Goal: Information Seeking & Learning: Learn about a topic

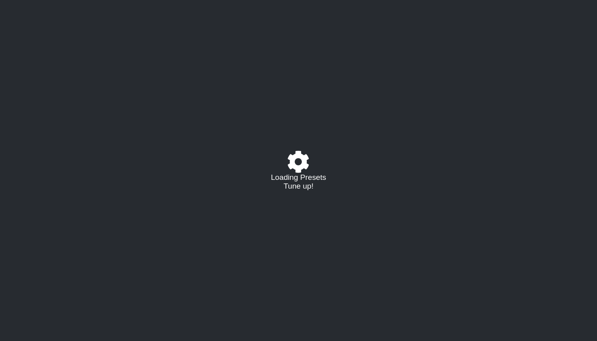
select select "/023310019291"
select select "C"
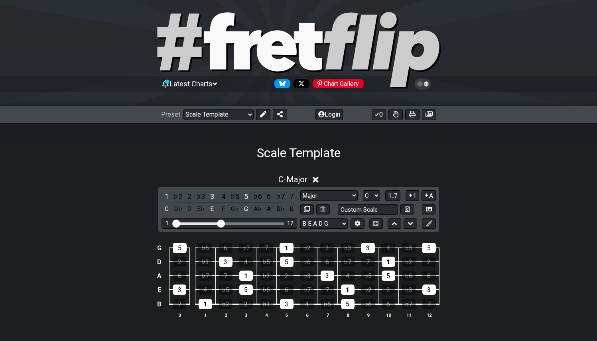
scroll to position [60, 0]
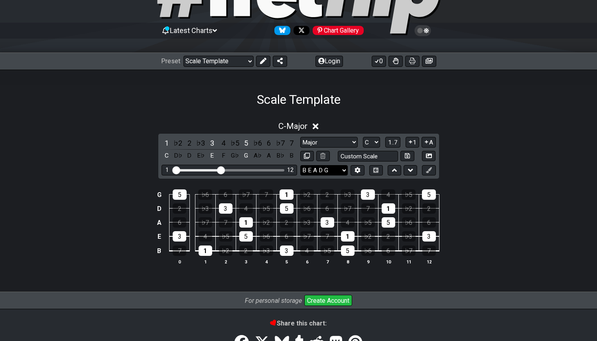
click at [343, 171] on select "B E A D G E A D G B E E A D G B E B E A D F♯ B A D G C E A D A D G B E E♭ A♭ D♭…" at bounding box center [323, 170] width 47 height 11
select select "E A D G B E"
click at [300, 165] on select "B E A D G E A D G B E E A D G B E B E A D F♯ B A D G C E A D A D G B E E♭ A♭ D♭…" at bounding box center [323, 170] width 47 height 11
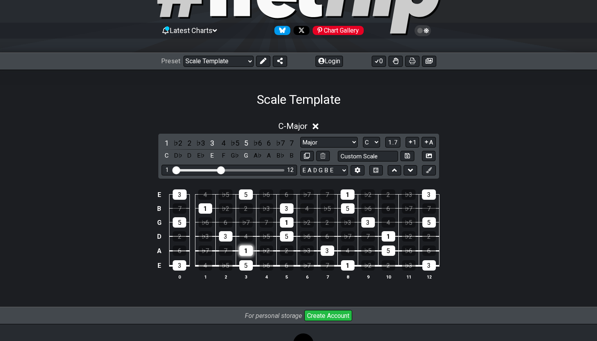
click at [246, 253] on div "1" at bounding box center [246, 251] width 14 height 10
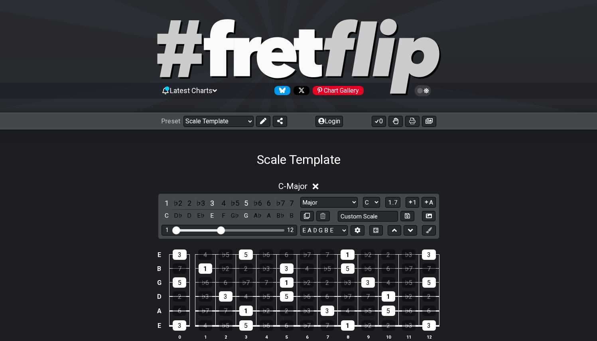
scroll to position [2, 0]
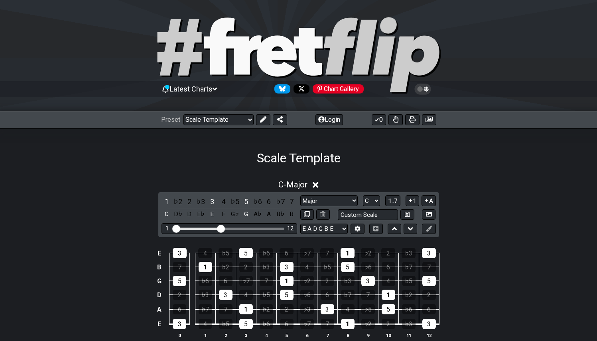
click at [217, 89] on icon at bounding box center [214, 89] width 4 height 7
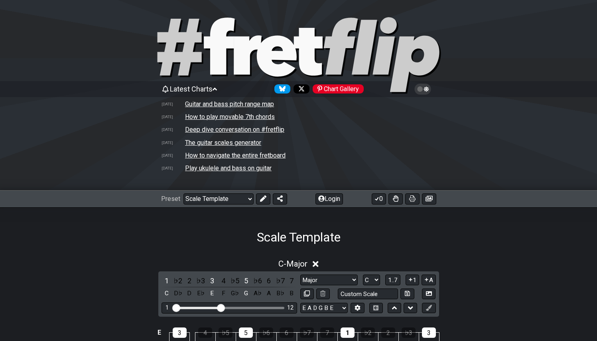
click at [217, 89] on icon at bounding box center [214, 89] width 4 height 7
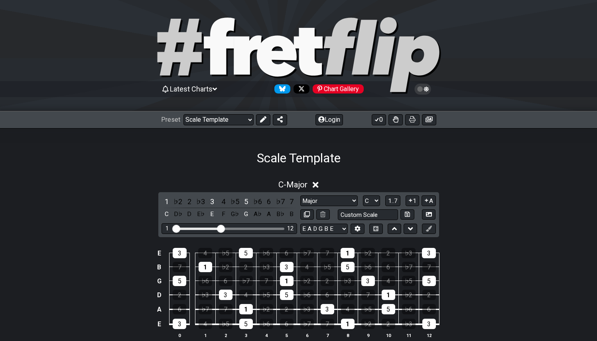
drag, startPoint x: 216, startPoint y: 227, endPoint x: 221, endPoint y: 228, distance: 4.9
click at [221, 228] on input "Visible fret range" at bounding box center [229, 228] width 113 height 0
drag, startPoint x: 221, startPoint y: 228, endPoint x: 235, endPoint y: 225, distance: 14.3
click at [235, 228] on input "Visible fret range" at bounding box center [229, 228] width 113 height 0
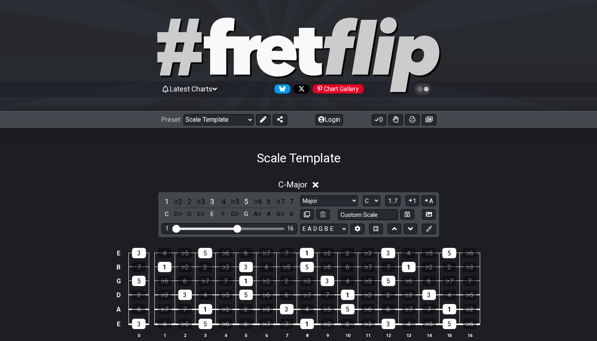
drag, startPoint x: 235, startPoint y: 225, endPoint x: 222, endPoint y: 227, distance: 13.3
click at [218, 226] on div "1 16" at bounding box center [228, 229] width 135 height 11
drag, startPoint x: 230, startPoint y: 228, endPoint x: 224, endPoint y: 229, distance: 6.0
click at [224, 228] on input "Visible fret range" at bounding box center [229, 228] width 113 height 0
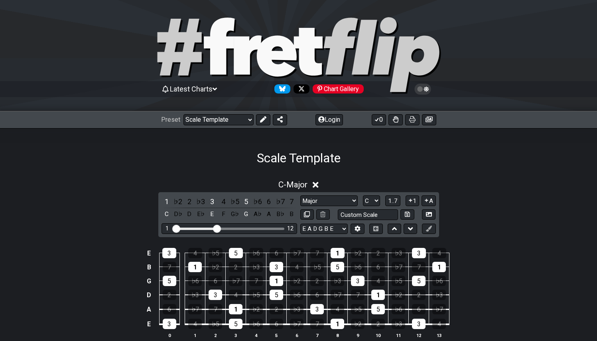
drag, startPoint x: 222, startPoint y: 230, endPoint x: 217, endPoint y: 230, distance: 5.2
click at [217, 228] on input "Visible fret range" at bounding box center [229, 228] width 113 height 0
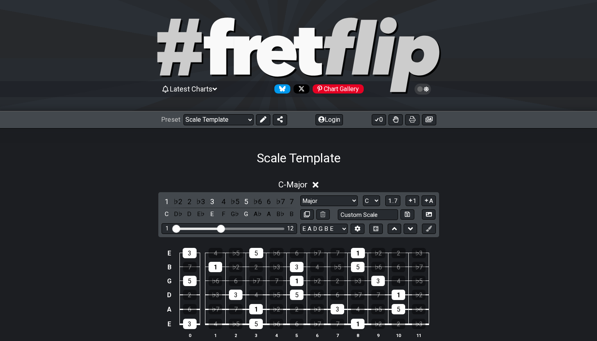
click at [222, 228] on input "Visible fret range" at bounding box center [229, 228] width 113 height 0
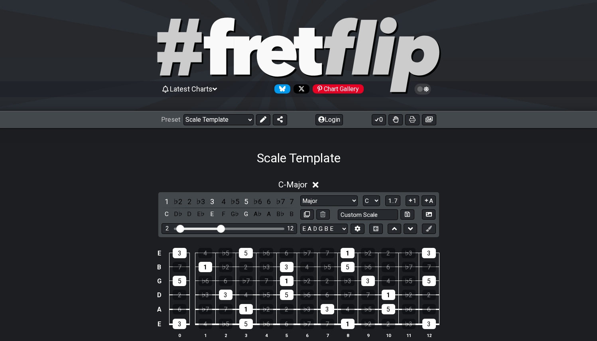
click at [180, 228] on input "Visible fret range" at bounding box center [229, 228] width 113 height 0
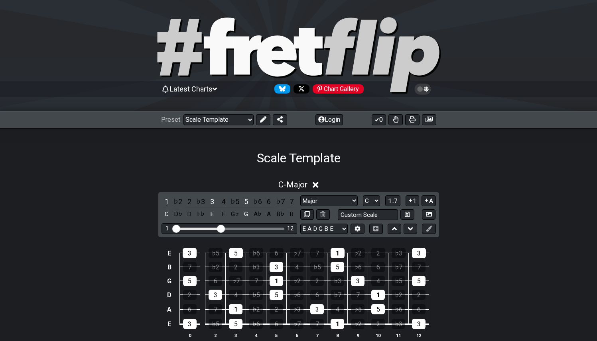
drag, startPoint x: 180, startPoint y: 227, endPoint x: 169, endPoint y: 226, distance: 11.3
click at [173, 228] on input "Visible fret range" at bounding box center [229, 228] width 113 height 0
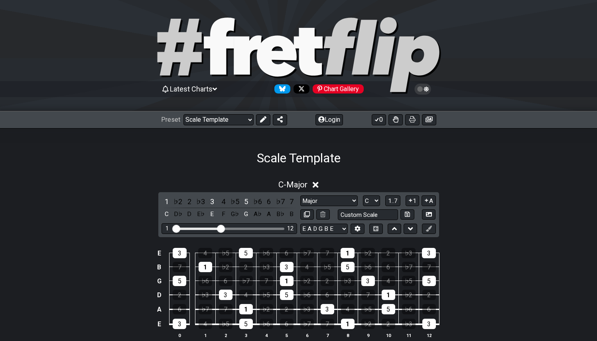
drag, startPoint x: 173, startPoint y: 228, endPoint x: 167, endPoint y: 227, distance: 6.4
click at [173, 228] on input "Visible fret range" at bounding box center [229, 228] width 113 height 0
click at [211, 213] on div "E" at bounding box center [212, 214] width 10 height 11
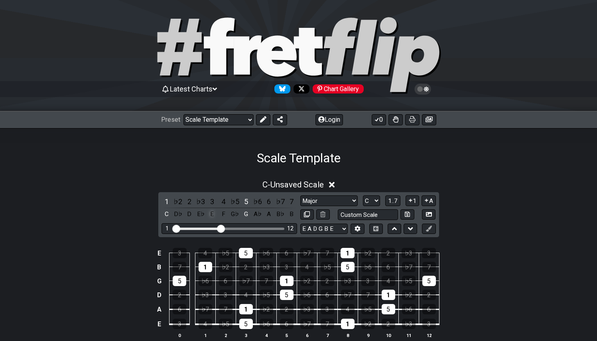
click at [211, 213] on div "E" at bounding box center [212, 214] width 10 height 11
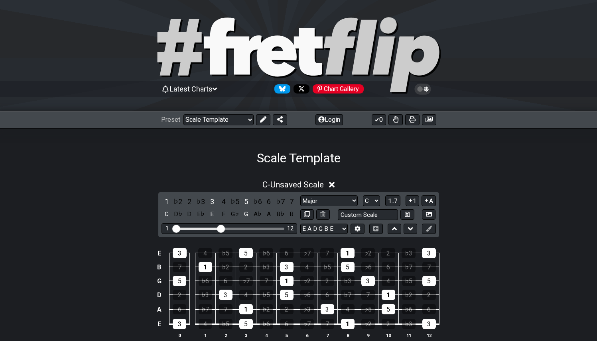
click at [426, 88] on icon at bounding box center [422, 89] width 17 height 11
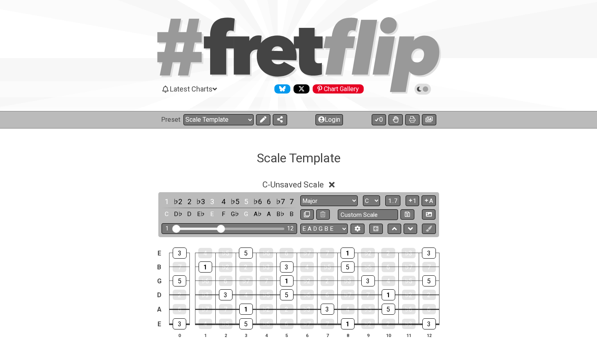
click at [426, 88] on icon at bounding box center [425, 89] width 6 height 6
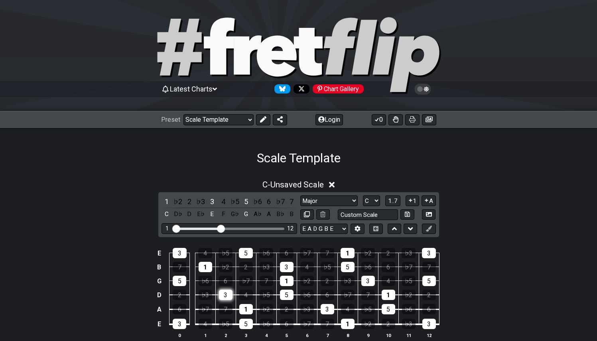
click at [225, 296] on div "3" at bounding box center [226, 295] width 14 height 10
click at [350, 200] on select "Major Root Minor Pentatonic Major Pentatonic Minor Blues Major Blues Major / [P…" at bounding box center [328, 201] width 57 height 11
click at [300, 196] on select "Major Root Minor Pentatonic Major Pentatonic Minor Blues Major Blues Major / [P…" at bounding box center [328, 201] width 57 height 11
click at [248, 324] on div "5" at bounding box center [246, 324] width 14 height 10
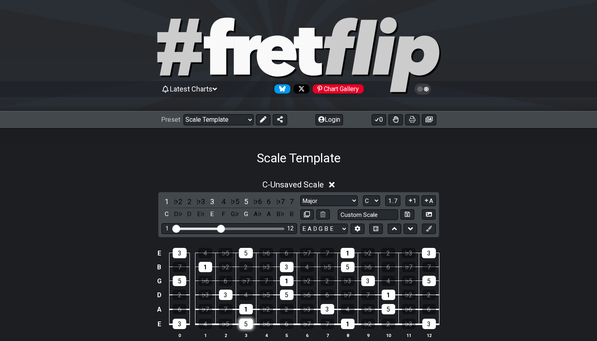
click at [248, 324] on div "5" at bounding box center [246, 324] width 14 height 10
click at [269, 186] on span "C - Unsaved Scale" at bounding box center [292, 185] width 61 height 10
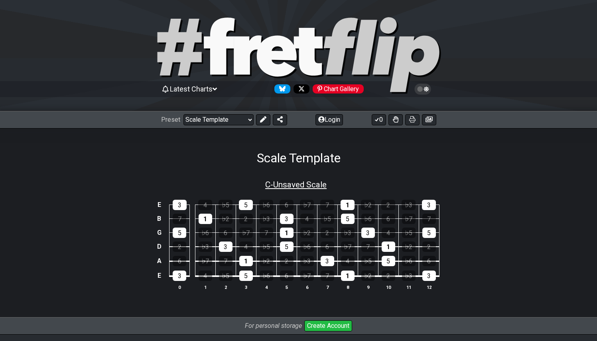
click at [280, 186] on span "C - Unsaved Scale" at bounding box center [295, 185] width 61 height 10
select select "C"
select select "E A D G B E"
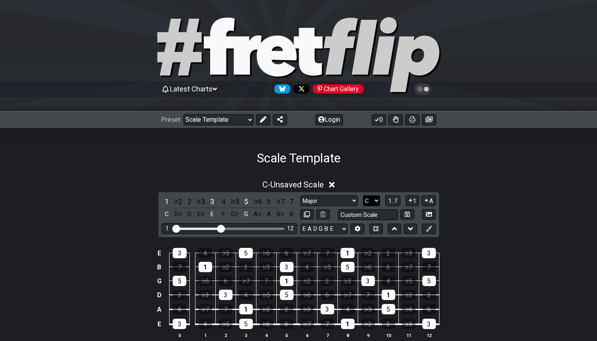
click at [373, 200] on select "A♭ A A♯ B♭ B C C♯ D♭ D D♯ E♭ E F F♯ G♭ G G♯" at bounding box center [371, 201] width 17 height 11
select select "E"
click at [363, 196] on select "A♭ A A♯ B♭ B C C♯ D♭ D D♯ E♭ E F F♯ G♭ G G♯" at bounding box center [371, 201] width 17 height 11
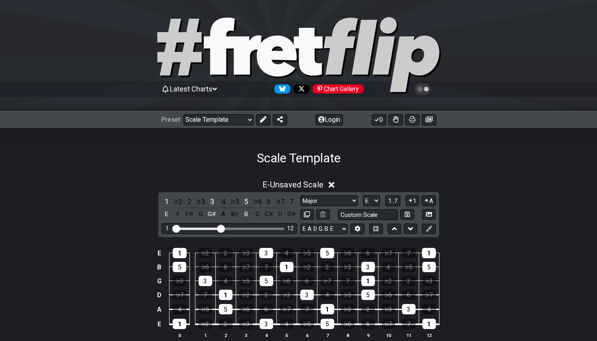
click at [328, 194] on div "1 ♭2 2 ♭3 3 4 ♭5 5 ♭6 6 ♭7 7 E F F♯ G G♯ A B♭ B C C♯ D D♯ Major Root Minor Pent…" at bounding box center [298, 214] width 281 height 45
click at [332, 199] on select "Major Root Minor Pentatonic Major Pentatonic Minor Blues Major Blues Major / [P…" at bounding box center [328, 201] width 57 height 11
click at [342, 202] on select "Major Root Minor Pentatonic Major Pentatonic Minor Blues Major Blues Major / [P…" at bounding box center [328, 201] width 57 height 11
click at [300, 196] on select "Major Root Minor Pentatonic Major Pentatonic Minor Blues Major Blues Major / [P…" at bounding box center [328, 201] width 57 height 11
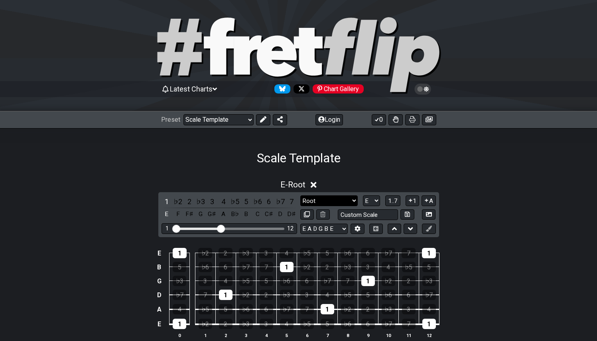
click at [352, 202] on select "Major Root Minor Pentatonic Major Pentatonic Minor Blues Major Blues Major / [P…" at bounding box center [328, 201] width 57 height 11
click at [300, 196] on select "Major Root Minor Pentatonic Major Pentatonic Minor Blues Major Blues Major / [P…" at bounding box center [328, 201] width 57 height 11
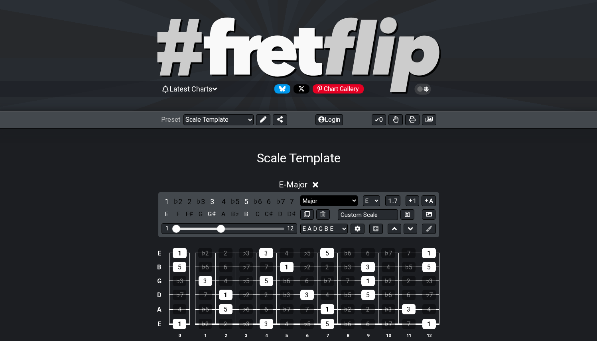
click at [342, 202] on select "Major Root Minor Pentatonic Major Pentatonic Minor Blues Major Blues Major / [P…" at bounding box center [328, 201] width 57 height 11
click at [300, 196] on select "Major Root Minor Pentatonic Major Pentatonic Minor Blues Major Blues Major / [P…" at bounding box center [328, 201] width 57 height 11
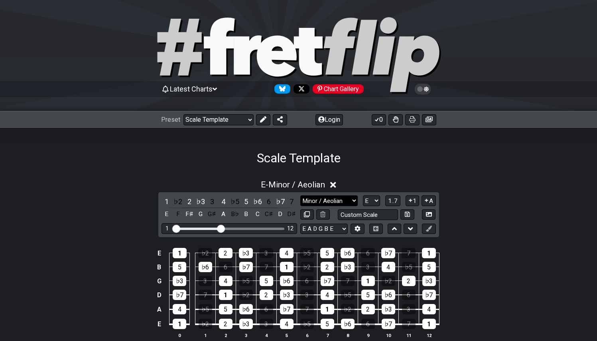
click at [345, 202] on select "Major Root Minor Pentatonic Major Pentatonic Minor Blues Major Blues Major / [P…" at bounding box center [328, 201] width 57 height 11
click at [300, 196] on select "Major Root Minor Pentatonic Major Pentatonic Minor Blues Major Blues Major / [P…" at bounding box center [328, 201] width 57 height 11
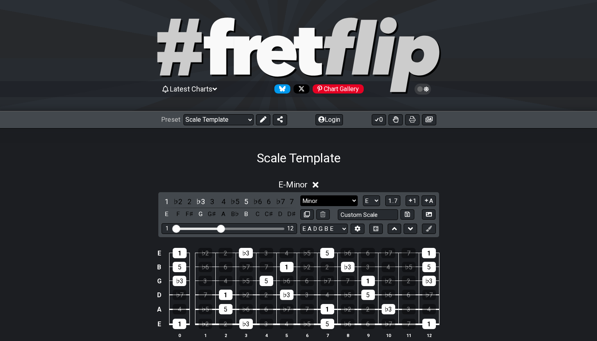
click at [337, 200] on select "Major Root Minor Pentatonic Major Pentatonic Minor Blues Major Blues Major / [P…" at bounding box center [328, 201] width 57 height 11
select select "Major"
click at [300, 196] on select "Major Root Minor Pentatonic Major Pentatonic Minor Blues Major Blues Major / [P…" at bounding box center [328, 201] width 57 height 11
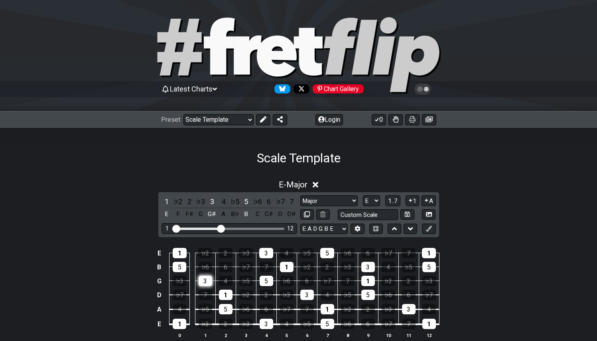
click at [208, 281] on div "3" at bounding box center [205, 281] width 14 height 10
click at [179, 282] on div "♭3" at bounding box center [180, 281] width 14 height 10
click at [178, 282] on div "♭3" at bounding box center [180, 281] width 14 height 10
click at [206, 283] on div "3" at bounding box center [205, 281] width 14 height 10
click at [210, 280] on div "3" at bounding box center [205, 281] width 14 height 10
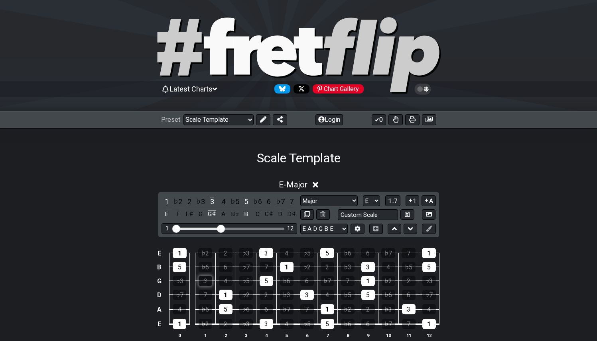
click at [201, 277] on div "3" at bounding box center [205, 281] width 14 height 10
click at [202, 278] on div "3" at bounding box center [205, 281] width 14 height 10
click at [230, 313] on div "5" at bounding box center [226, 309] width 14 height 10
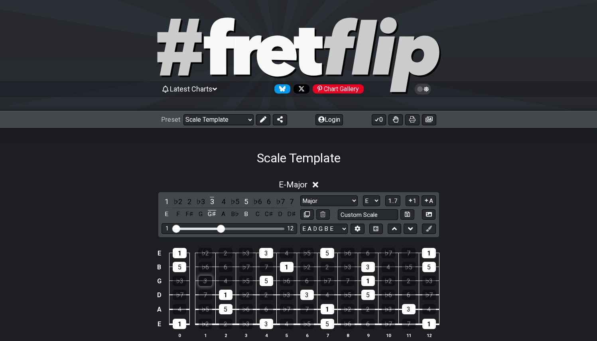
click at [203, 285] on div "3" at bounding box center [205, 281] width 14 height 10
click at [394, 198] on span "1..7" at bounding box center [393, 201] width 10 height 7
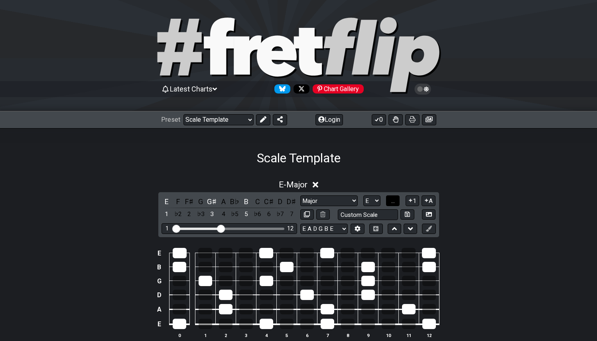
click at [394, 200] on span "..." at bounding box center [393, 201] width 4 height 7
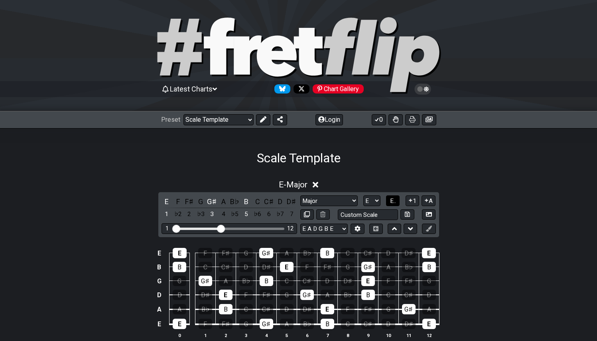
click at [392, 204] on span "E.." at bounding box center [393, 201] width 6 height 7
click at [392, 200] on span "1..7" at bounding box center [393, 201] width 10 height 7
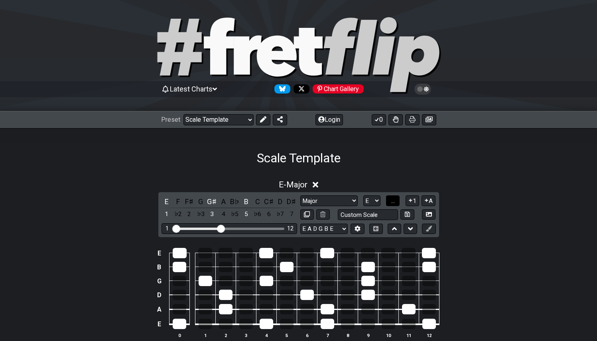
click at [393, 201] on span "..." at bounding box center [393, 201] width 4 height 7
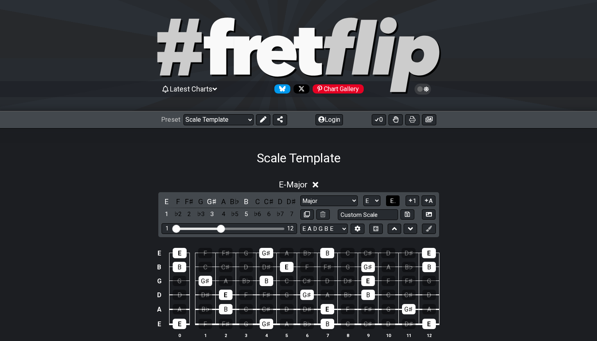
click at [393, 201] on span "E.." at bounding box center [393, 201] width 6 height 7
click at [392, 201] on span "1..7" at bounding box center [393, 201] width 10 height 7
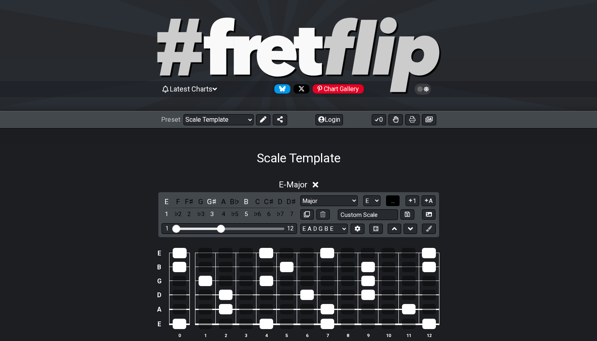
click at [392, 201] on span "..." at bounding box center [393, 201] width 4 height 7
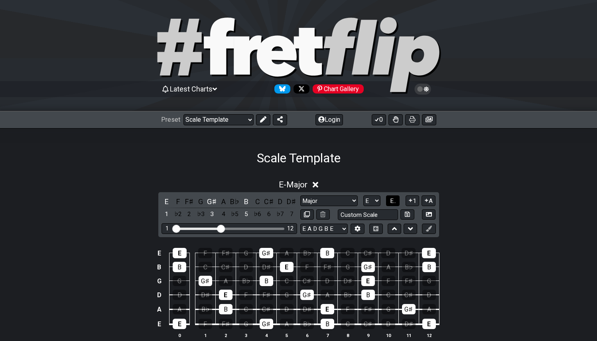
click at [392, 201] on span "E.." at bounding box center [393, 201] width 6 height 7
click at [393, 199] on span "1..7" at bounding box center [393, 201] width 10 height 7
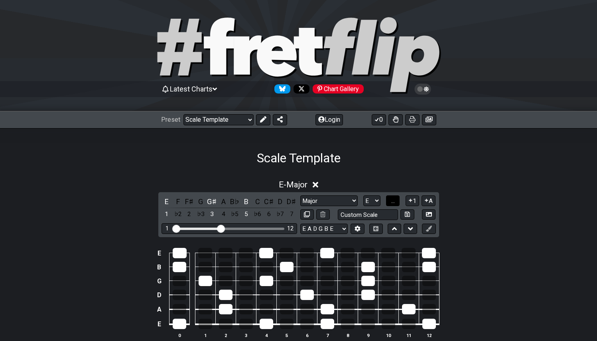
click at [393, 199] on span "..." at bounding box center [393, 201] width 4 height 7
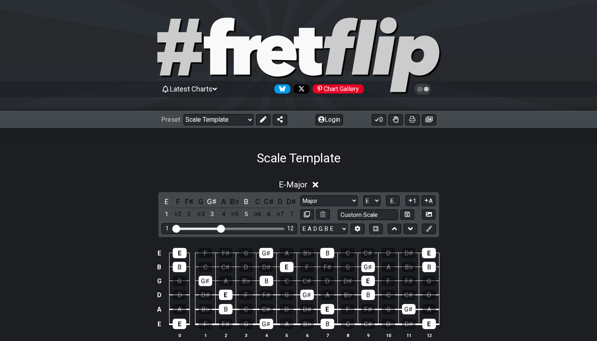
drag, startPoint x: 501, startPoint y: 245, endPoint x: 496, endPoint y: 243, distance: 5.9
click at [501, 245] on div "E E F F♯ G G♯ A B♭ B C C♯ D D♯ E B B C C♯ D D♯ E F F♯ G G♯ A B♭ B G G G♯ A B♭ B…" at bounding box center [298, 294] width 597 height 112
click at [307, 217] on icon at bounding box center [307, 215] width 6 height 6
select select "E"
select select "E A D G B E"
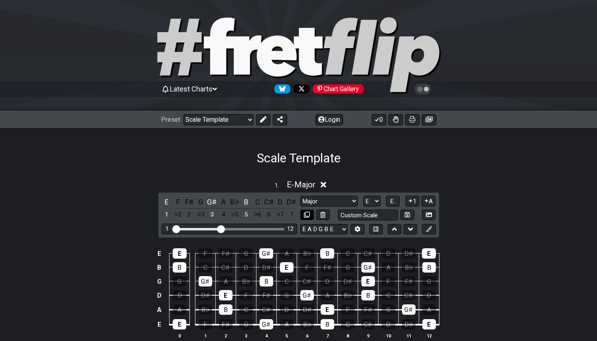
click at [307, 217] on icon at bounding box center [307, 215] width 6 height 6
select select "E"
select select "E A D G B E"
click at [324, 214] on icon at bounding box center [322, 215] width 5 height 6
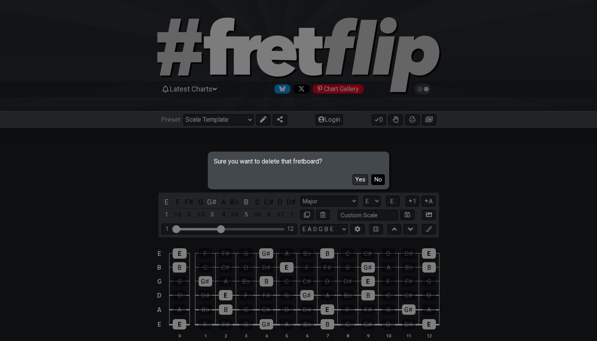
click at [379, 183] on button "No" at bounding box center [378, 180] width 14 height 11
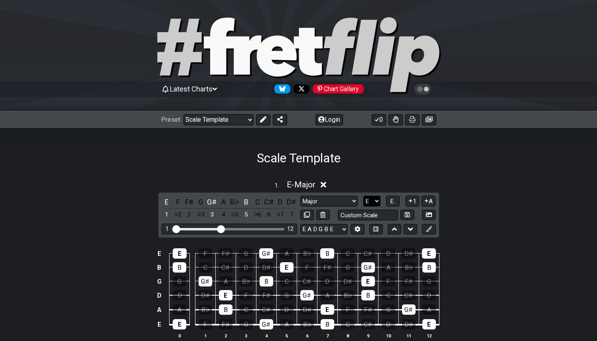
click at [379, 202] on select "A♭ A A♯ B♭ B C C♯ D♭ D D♯ E♭ E F F♯ G♭ G G♯" at bounding box center [371, 201] width 17 height 11
click at [391, 202] on span "E.." at bounding box center [393, 201] width 6 height 7
click at [392, 202] on span "1..7" at bounding box center [393, 201] width 10 height 7
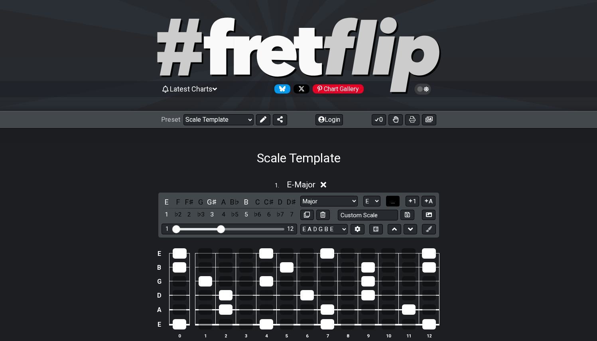
click at [392, 202] on span "..." at bounding box center [393, 201] width 4 height 7
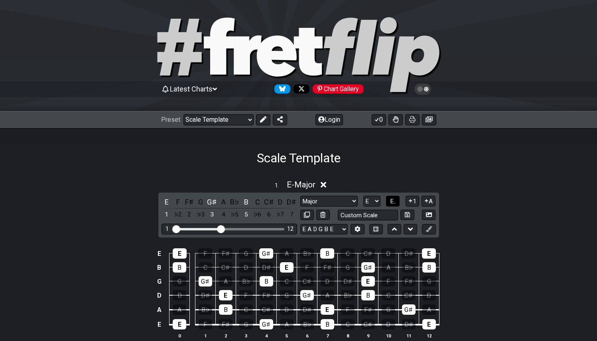
click at [392, 202] on span "E.." at bounding box center [393, 201] width 6 height 7
click at [414, 203] on button "1" at bounding box center [412, 201] width 14 height 11
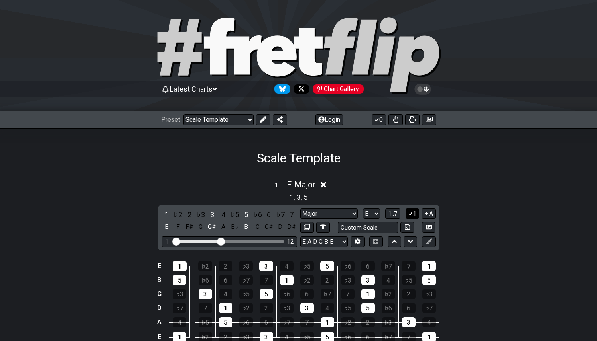
click at [413, 214] on button "1" at bounding box center [412, 214] width 14 height 11
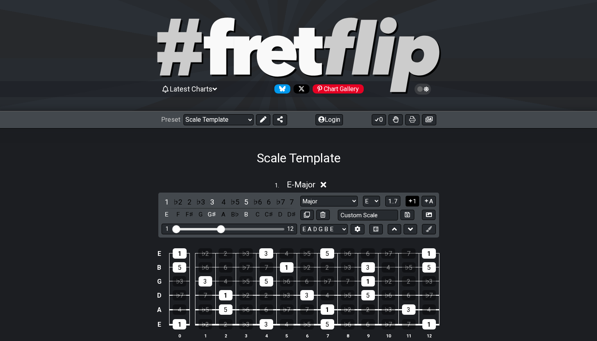
click at [414, 205] on button "1" at bounding box center [412, 201] width 14 height 11
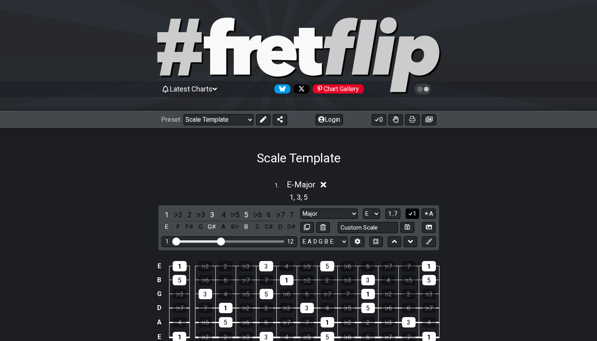
click at [415, 215] on button "1" at bounding box center [412, 214] width 14 height 11
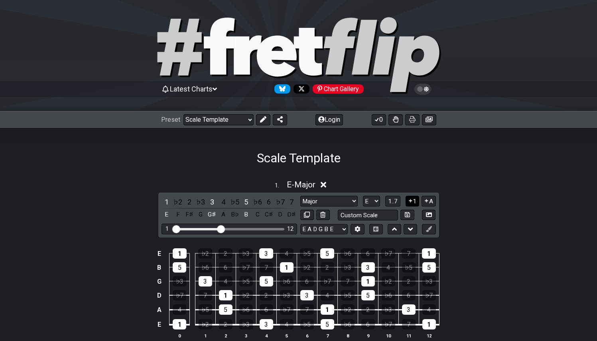
click at [415, 204] on button "1" at bounding box center [412, 201] width 14 height 11
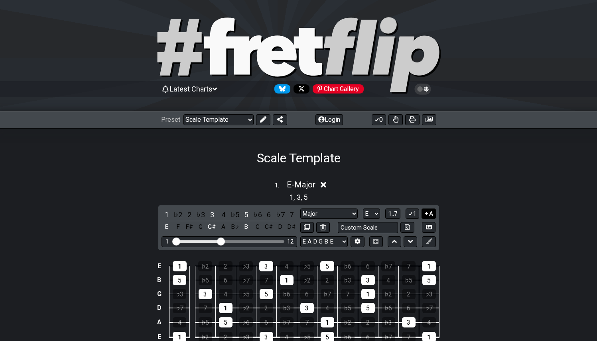
click at [434, 214] on button "A" at bounding box center [428, 214] width 14 height 11
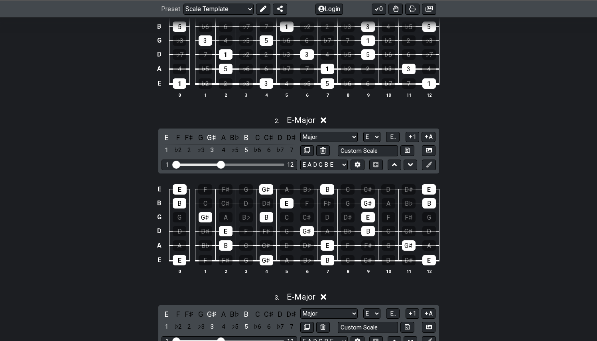
scroll to position [126, 0]
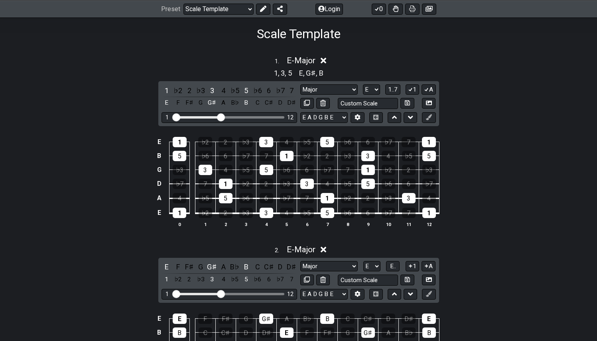
click at [326, 250] on icon at bounding box center [323, 250] width 6 height 6
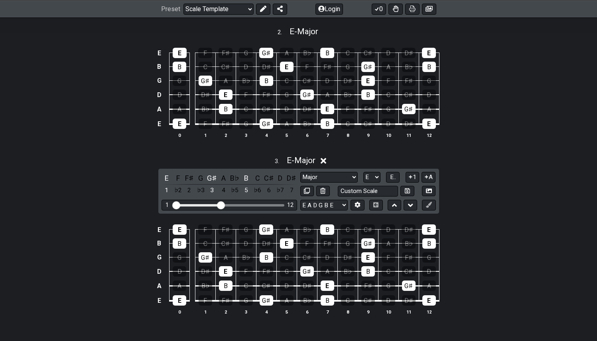
scroll to position [364, 0]
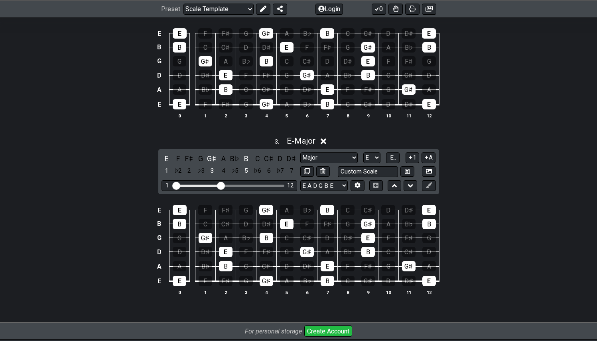
click at [324, 139] on icon at bounding box center [323, 142] width 6 height 6
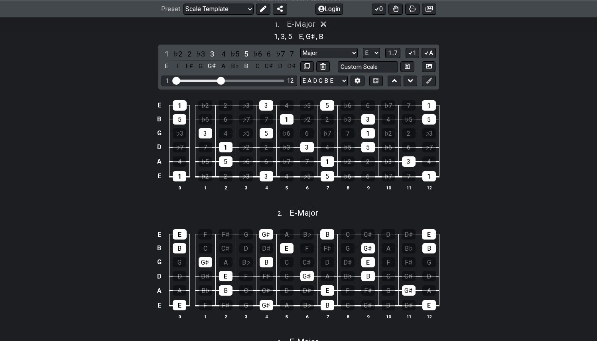
scroll to position [28, 0]
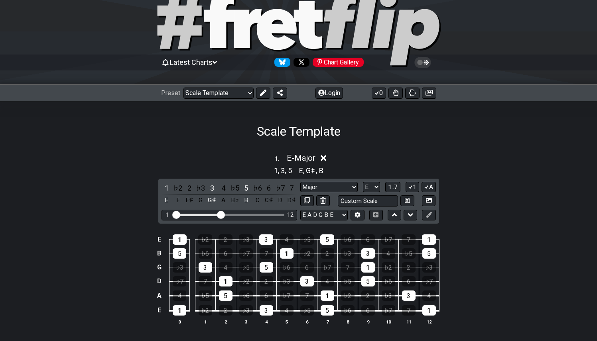
click at [324, 155] on icon at bounding box center [323, 158] width 6 height 8
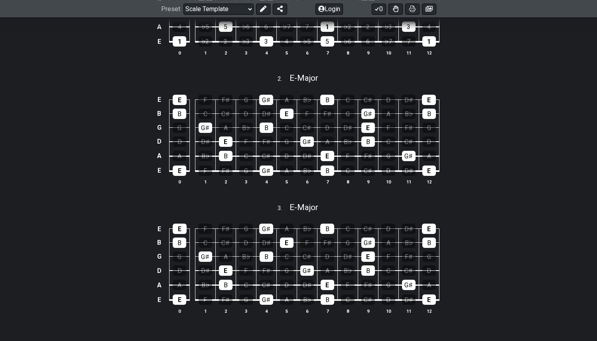
scroll to position [278, 0]
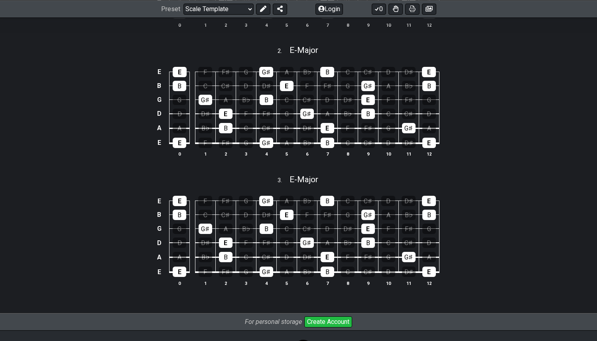
drag, startPoint x: 323, startPoint y: 183, endPoint x: 310, endPoint y: 184, distance: 12.8
click at [322, 183] on div "3 . E - Major" at bounding box center [298, 177] width 597 height 15
select select "E"
select select "E A D G B E"
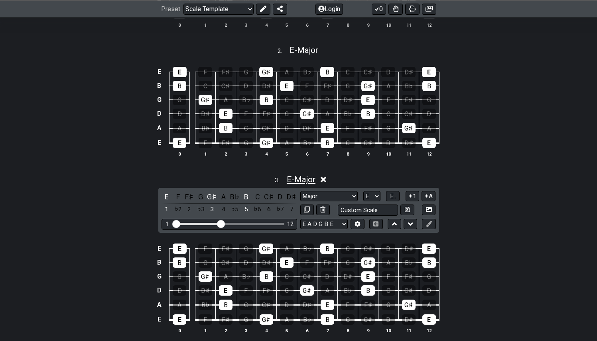
click at [306, 183] on span "E - Major" at bounding box center [301, 180] width 29 height 10
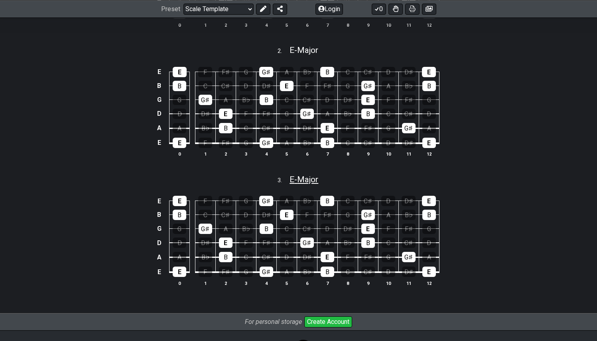
click at [306, 181] on span "E - Major" at bounding box center [303, 180] width 29 height 10
select select "E"
select select "E A D G B E"
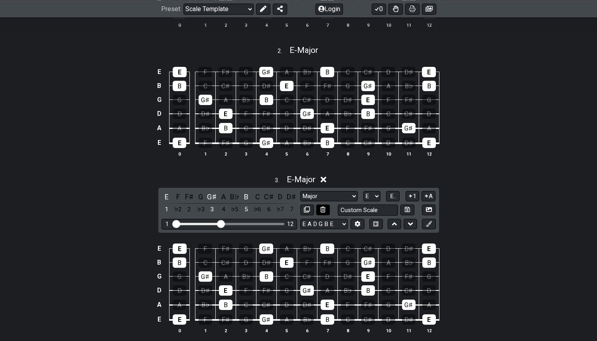
click at [324, 213] on button at bounding box center [323, 210] width 14 height 11
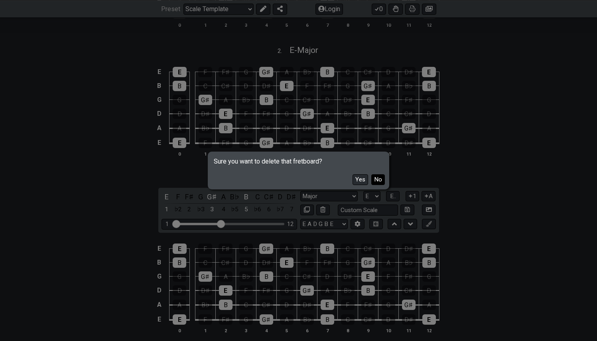
click at [379, 180] on button "No" at bounding box center [378, 180] width 14 height 11
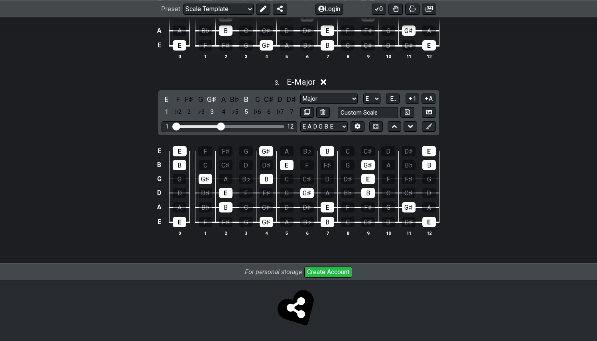
scroll to position [228, 0]
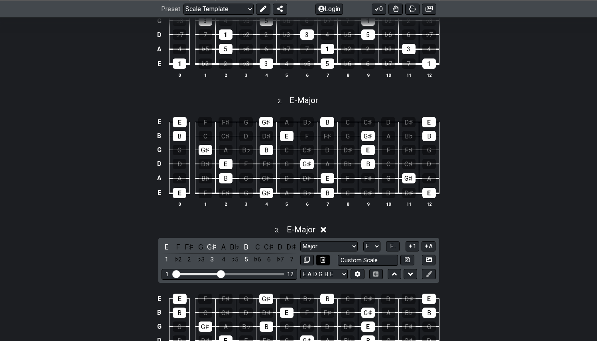
click at [324, 260] on icon at bounding box center [322, 260] width 5 height 6
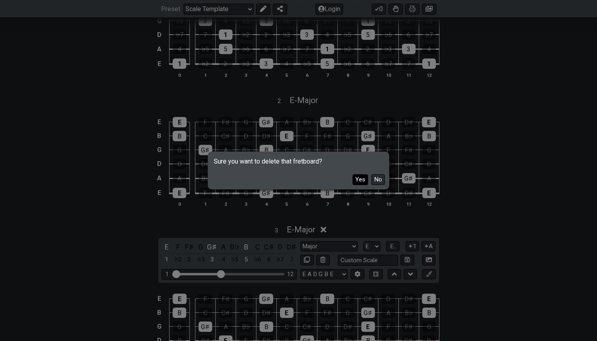
click at [362, 181] on button "Yes" at bounding box center [360, 180] width 16 height 11
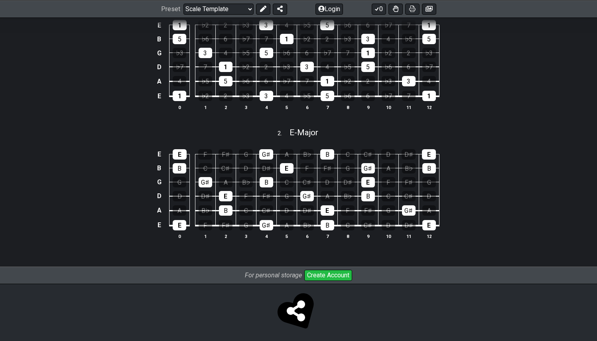
scroll to position [196, 0]
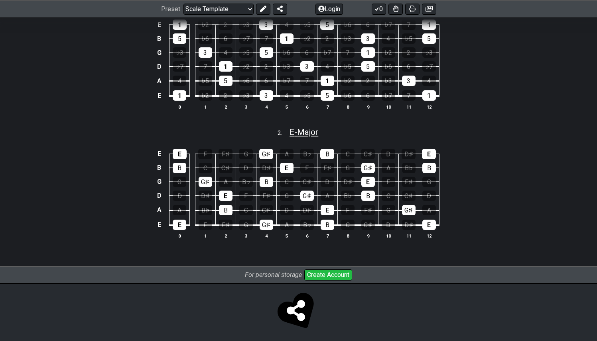
click at [309, 133] on span "E - Major" at bounding box center [303, 133] width 29 height 10
select select "E"
select select "E A D G B E"
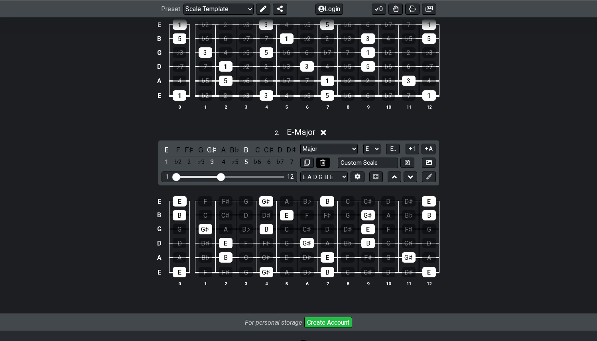
click at [325, 162] on icon at bounding box center [322, 163] width 5 height 6
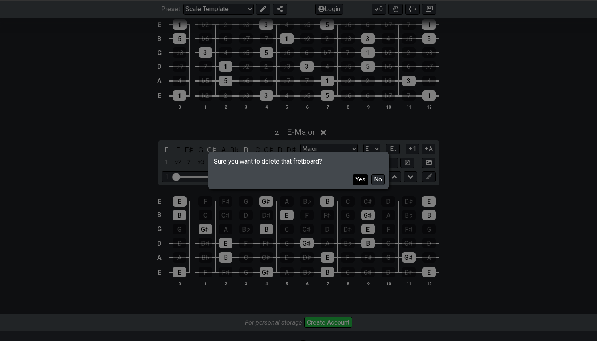
click at [365, 178] on button "Yes" at bounding box center [360, 180] width 16 height 11
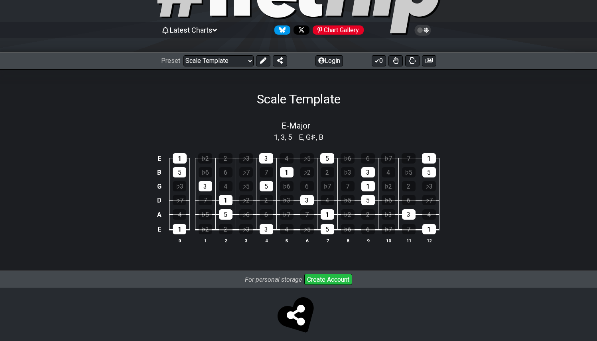
scroll to position [61, 0]
click at [319, 138] on span "B" at bounding box center [321, 136] width 4 height 11
click at [317, 144] on td "5" at bounding box center [327, 151] width 20 height 14
drag, startPoint x: 303, startPoint y: 142, endPoint x: 298, endPoint y: 139, distance: 5.9
click at [300, 141] on div "E - Major 1 , 3 , 5 E , G♯ , B E 1 ♭2 2 ♭3 3 4 ♭5 5 ♭6 6 ♭7 7 1 B 5 ♭6 6 ♭7 7 1…" at bounding box center [298, 185] width 597 height 139
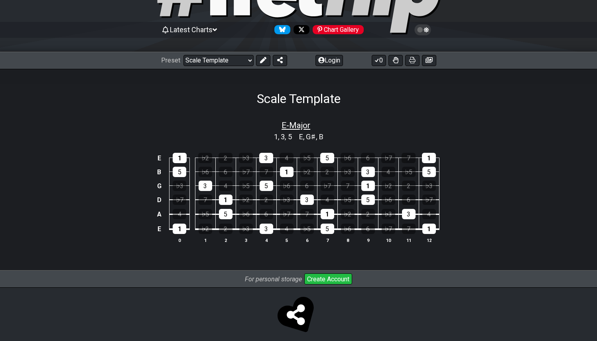
click at [290, 126] on span "E - Major" at bounding box center [295, 126] width 29 height 10
select select "E"
select select "E A D G B E"
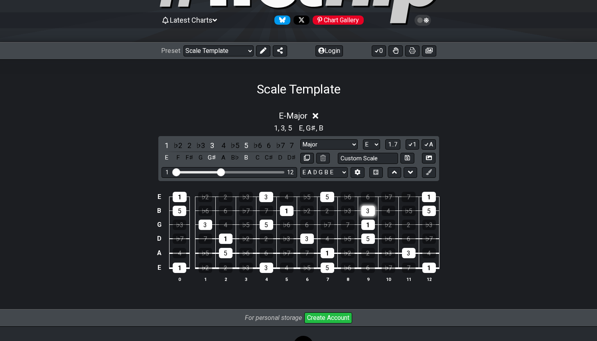
scroll to position [76, 0]
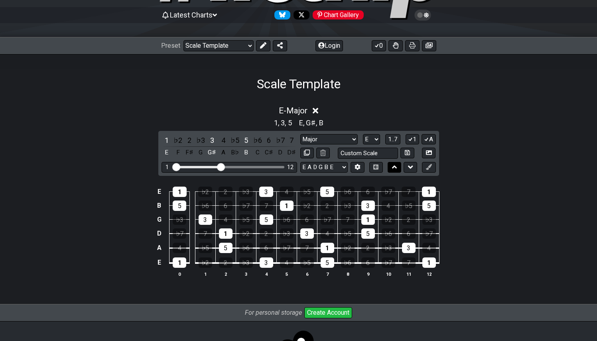
click at [397, 165] on button at bounding box center [394, 167] width 14 height 11
click at [410, 168] on icon at bounding box center [410, 167] width 5 height 8
click at [410, 169] on icon at bounding box center [410, 167] width 5 height 8
click at [369, 203] on div "3" at bounding box center [368, 206] width 14 height 10
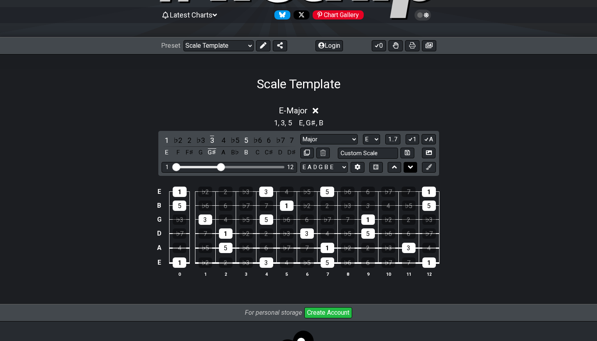
click at [409, 167] on icon at bounding box center [410, 167] width 5 height 3
click at [370, 207] on div "3" at bounding box center [368, 206] width 14 height 10
click at [431, 153] on icon at bounding box center [429, 153] width 6 height 4
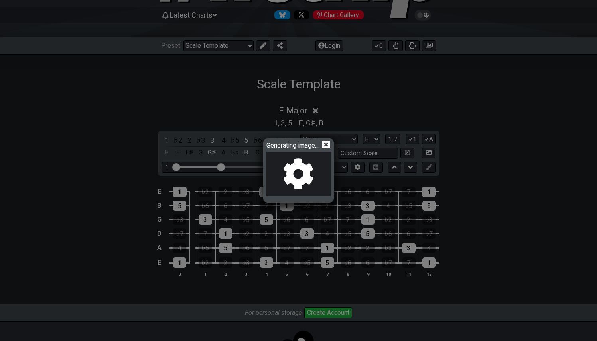
click at [326, 146] on icon at bounding box center [326, 145] width 8 height 8
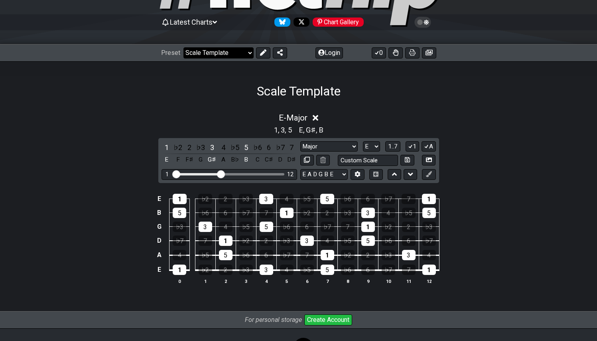
scroll to position [67, 0]
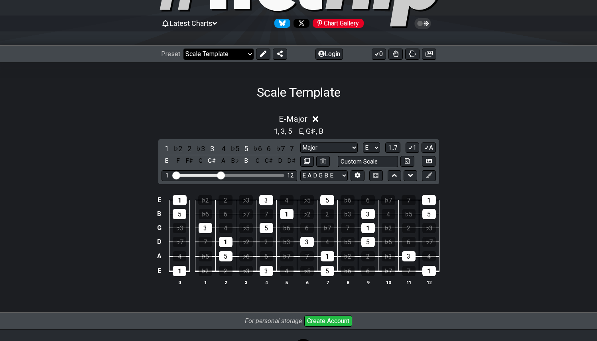
click at [232, 57] on select "Welcome to #fretflip! Scale Template Custom Preset Minor Pentatonic Major Penta…" at bounding box center [218, 54] width 70 height 11
click at [183, 49] on select "Welcome to #fretflip! Scale Template Custom Preset Minor Pentatonic Major Penta…" at bounding box center [218, 54] width 70 height 11
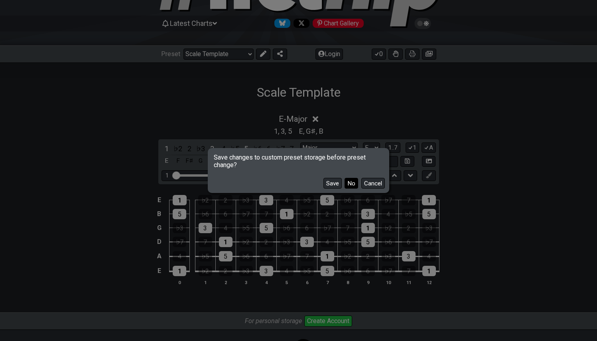
click at [354, 182] on button "No" at bounding box center [351, 183] width 14 height 11
select select "/guitar-scales"
select select "C"
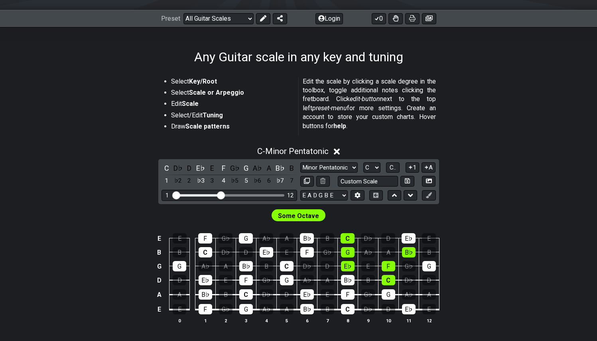
scroll to position [104, 0]
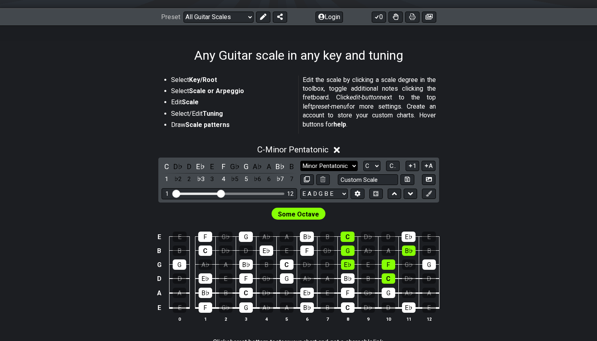
click at [346, 162] on select "Minor Pentatonic Root Minor Pentatonic Major Pentatonic Minor Blues Major Blues…" at bounding box center [328, 166] width 57 height 11
click at [300, 161] on select "Minor Pentatonic Root Minor Pentatonic Major Pentatonic Minor Blues Major Blues…" at bounding box center [328, 166] width 57 height 11
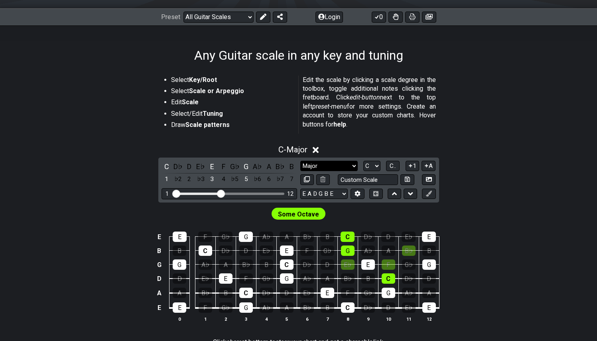
click at [350, 163] on select "Minor Pentatonic Root Minor Pentatonic Major Pentatonic Minor Blues Major Blues…" at bounding box center [328, 166] width 57 height 11
click at [300, 161] on select "Minor Pentatonic Root Minor Pentatonic Major Pentatonic Minor Blues Major Blues…" at bounding box center [328, 166] width 57 height 11
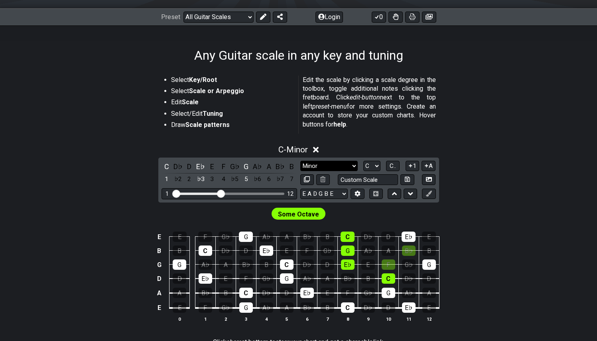
click at [340, 168] on select "Minor Pentatonic Root Minor Pentatonic Major Pentatonic Minor Blues Major Blues…" at bounding box center [328, 166] width 57 height 11
click at [377, 164] on select "A♭ A A♯ B♭ B C C♯ D♭ D D♯ E♭ E F F♯ G♭ G G♯" at bounding box center [371, 166] width 17 height 11
click at [353, 165] on select "Minor Pentatonic Root Minor Pentatonic Major Pentatonic Minor Blues Major Blues…" at bounding box center [328, 166] width 57 height 11
select select "Major"
click at [300, 161] on select "Minor Pentatonic Root Minor Pentatonic Major Pentatonic Minor Blues Major Blues…" at bounding box center [328, 166] width 57 height 11
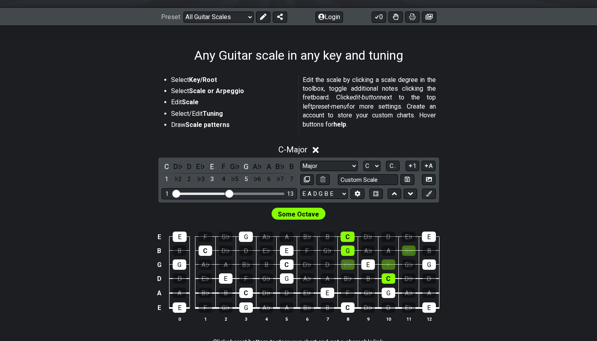
drag, startPoint x: 223, startPoint y: 192, endPoint x: 227, endPoint y: 192, distance: 4.0
click at [227, 193] on input "Visible fret range" at bounding box center [229, 193] width 113 height 0
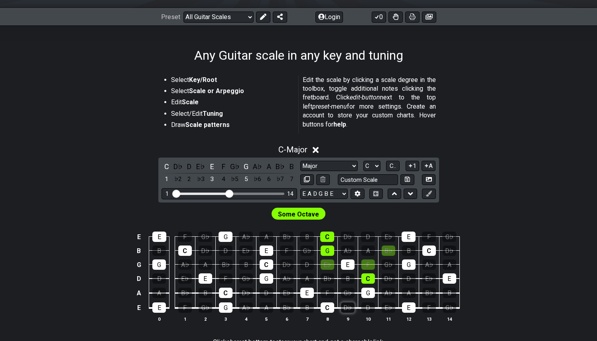
drag, startPoint x: 365, startPoint y: 298, endPoint x: 347, endPoint y: 306, distance: 19.8
click at [358, 303] on tbody "E E F G♭ G A♭ A B♭ B C D♭ D E♭ E F G♭ B B C D♭ D E♭ E F G♭ G A♭ A B♭ B C D♭ G G…" at bounding box center [296, 270] width 325 height 94
click at [370, 294] on div "G" at bounding box center [368, 293] width 14 height 10
click at [302, 216] on span "Some Octave" at bounding box center [298, 215] width 41 height 12
click at [289, 214] on span "Some Octave" at bounding box center [298, 215] width 41 height 12
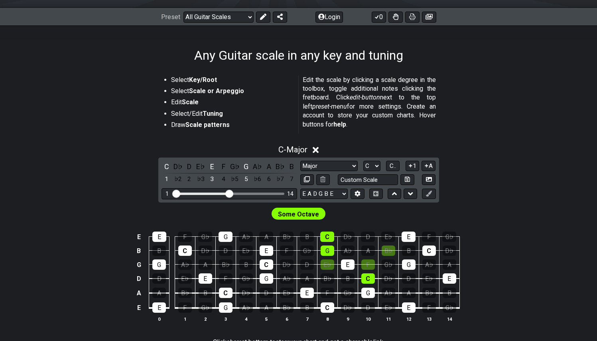
click at [289, 214] on span "Some Octave" at bounding box center [298, 215] width 41 height 12
click at [312, 216] on span "Some Octave" at bounding box center [298, 215] width 41 height 12
click at [297, 216] on span "Some Octave" at bounding box center [298, 215] width 41 height 12
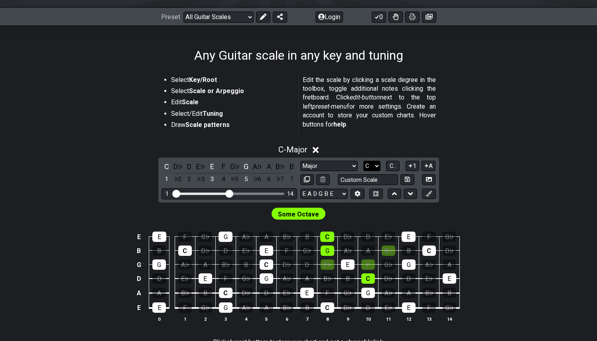
click at [371, 168] on select "A♭ A A♯ B♭ B C C♯ D♭ D D♯ E♭ E F F♯ G♭ G G♯" at bounding box center [371, 166] width 17 height 11
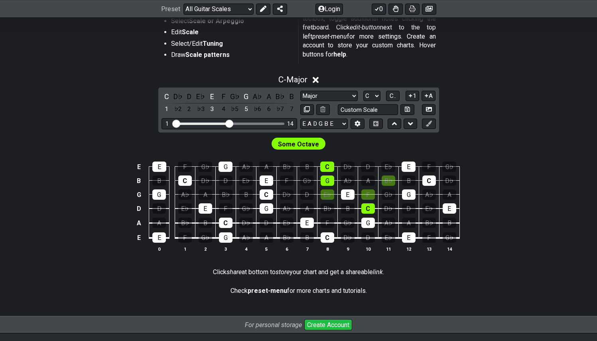
scroll to position [167, 0]
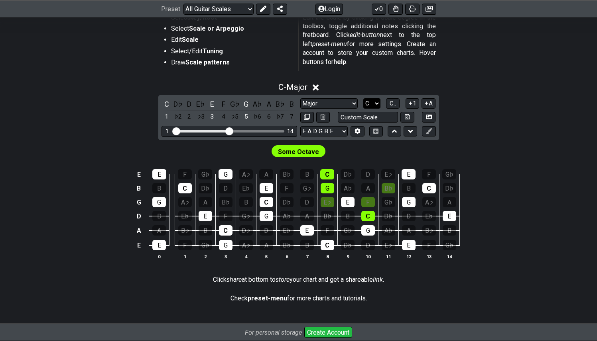
click at [378, 102] on select "A♭ A A♯ B♭ B C C♯ D♭ D D♯ E♭ E F F♯ G♭ G G♯" at bounding box center [371, 103] width 17 height 11
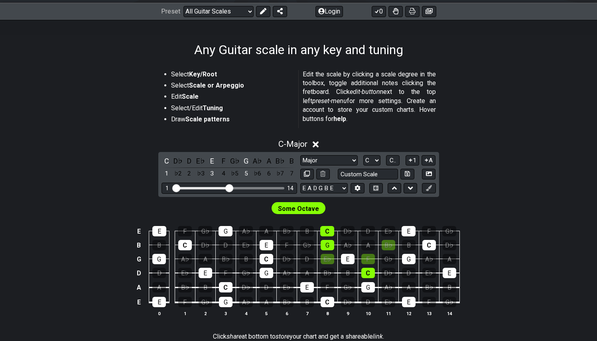
scroll to position [114, 0]
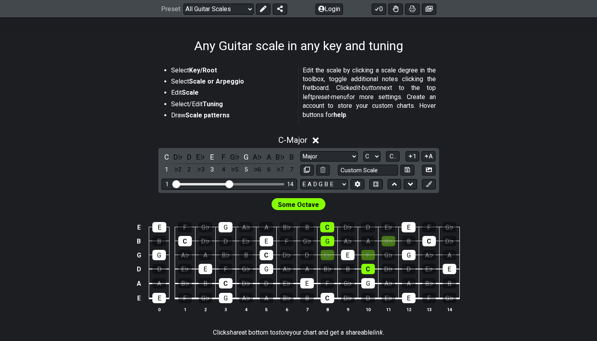
click at [303, 208] on span "Some Octave" at bounding box center [298, 205] width 41 height 12
click at [328, 240] on div "G" at bounding box center [327, 241] width 14 height 10
click at [332, 241] on div "G" at bounding box center [327, 241] width 14 height 10
drag, startPoint x: 227, startPoint y: 183, endPoint x: 219, endPoint y: 182, distance: 8.0
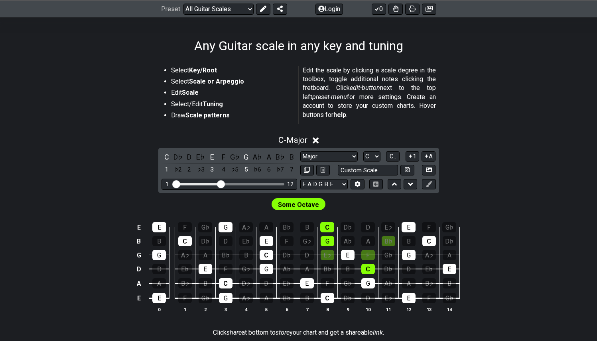
click at [219, 184] on input "Visible fret range" at bounding box center [229, 184] width 113 height 0
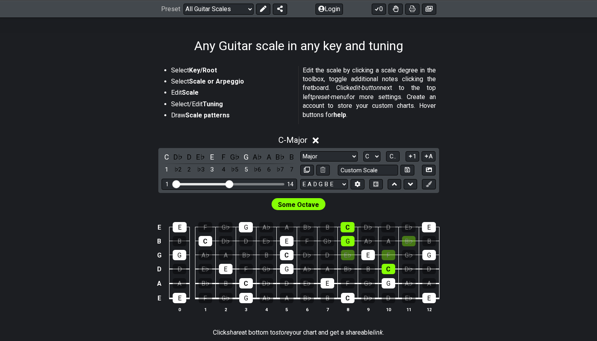
drag, startPoint x: 222, startPoint y: 182, endPoint x: 230, endPoint y: 183, distance: 7.6
click at [230, 184] on input "Visible fret range" at bounding box center [229, 184] width 113 height 0
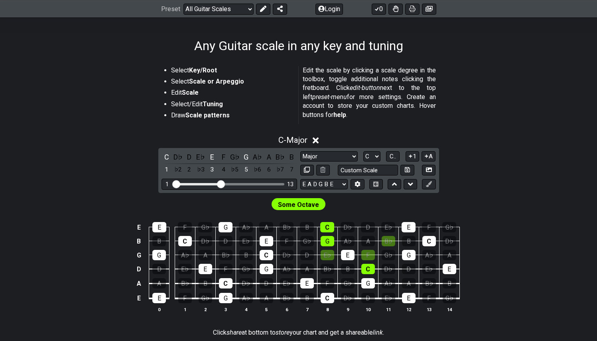
drag, startPoint x: 230, startPoint y: 183, endPoint x: 222, endPoint y: 180, distance: 7.6
click at [222, 184] on input "Visible fret range" at bounding box center [229, 184] width 113 height 0
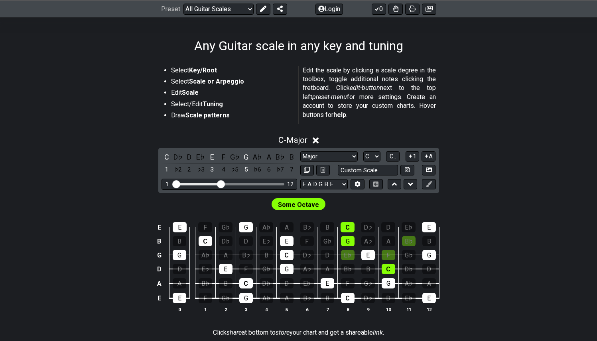
drag, startPoint x: 223, startPoint y: 180, endPoint x: 227, endPoint y: 180, distance: 4.4
click at [227, 180] on div "1 12" at bounding box center [228, 184] width 135 height 11
click at [226, 184] on input "Visible fret range" at bounding box center [229, 184] width 113 height 0
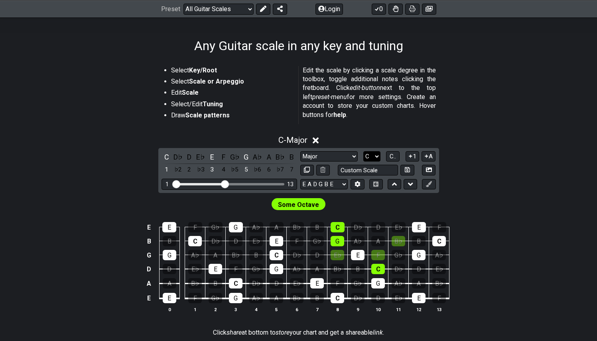
click at [381, 156] on div "Minor Pentatonic Root Minor Pentatonic Major Pentatonic Minor Blues Major Blues…" at bounding box center [367, 156] width 135 height 11
click at [376, 154] on select "A♭ A A♯ B♭ B C C♯ D♭ D D♯ E♭ E F F♯ G♭ G G♯" at bounding box center [371, 156] width 17 height 11
select select "D"
click at [363, 151] on select "A♭ A A♯ B♭ B C C♯ D♭ D D♯ E♭ E F F♯ G♭ G G♯" at bounding box center [371, 156] width 17 height 11
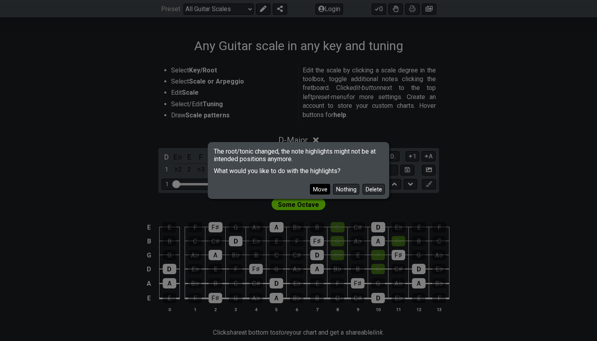
click at [322, 189] on button "Move" at bounding box center [320, 189] width 20 height 11
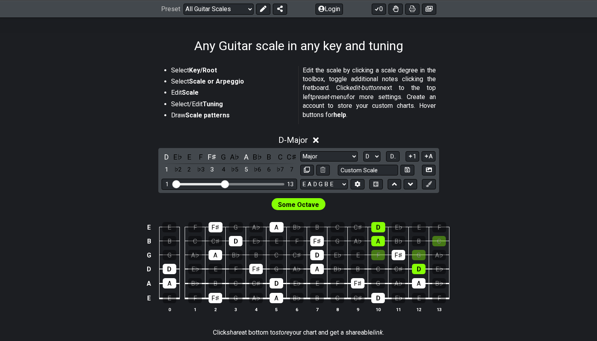
click at [298, 204] on span "Some Octave" at bounding box center [298, 205] width 41 height 12
click at [381, 169] on input "text" at bounding box center [368, 170] width 61 height 11
type input "Custom Scale"
click at [337, 153] on select "Minor Pentatonic Root Minor Pentatonic Major Pentatonic Minor Blues Major Blues…" at bounding box center [328, 156] width 57 height 11
click at [300, 151] on select "Minor Pentatonic Root Minor Pentatonic Major Pentatonic Minor Blues Major Blues…" at bounding box center [328, 156] width 57 height 11
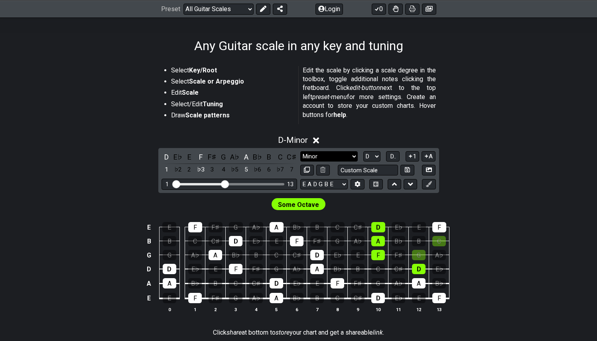
click at [341, 157] on select "Minor Pentatonic Root Minor Pentatonic Major Pentatonic Minor Blues Major Blues…" at bounding box center [328, 156] width 57 height 11
select select "Major"
click at [300, 151] on select "Minor Pentatonic Root Minor Pentatonic Major Pentatonic Minor Blues Major Blues…" at bounding box center [328, 156] width 57 height 11
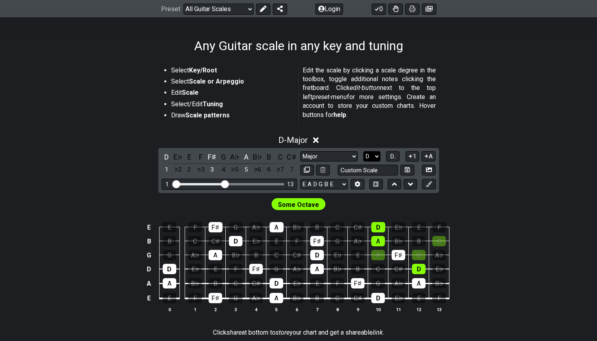
click at [373, 158] on select "A♭ A A♯ B♭ B C C♯ D♭ D D♯ E♭ E F F♯ G♭ G G♯" at bounding box center [371, 156] width 17 height 11
click at [363, 151] on select "A♭ A A♯ B♭ B C C♯ D♭ D D♯ E♭ E F F♯ G♭ G G♯" at bounding box center [371, 156] width 17 height 11
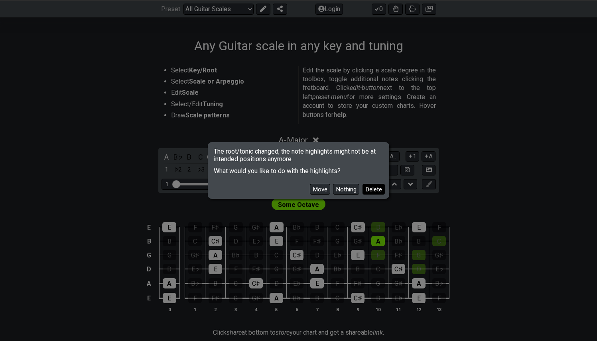
click at [377, 190] on button "Delete" at bounding box center [373, 189] width 22 height 11
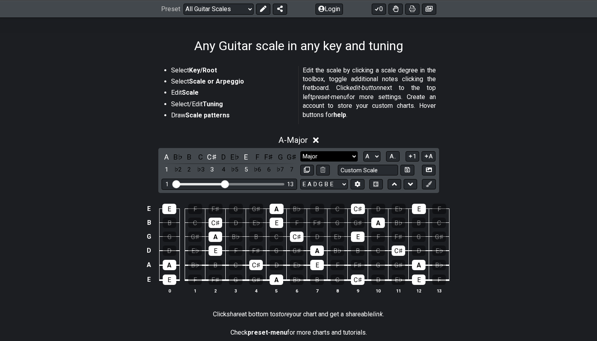
click at [342, 157] on select "Minor Pentatonic Root Minor Pentatonic Major Pentatonic Minor Blues Major Blues…" at bounding box center [328, 156] width 57 height 11
click at [300, 151] on select "Minor Pentatonic Root Minor Pentatonic Major Pentatonic Minor Blues Major Blues…" at bounding box center [328, 156] width 57 height 11
click at [372, 155] on select "A♭ A A♯ B♭ B C C♯ D♭ D D♯ E♭ E F F♯ G♭ G G♯" at bounding box center [371, 156] width 17 height 11
select select "C"
click at [363, 151] on select "A♭ A A♯ B♭ B C C♯ D♭ D D♯ E♭ E F F♯ G♭ G G♯" at bounding box center [371, 156] width 17 height 11
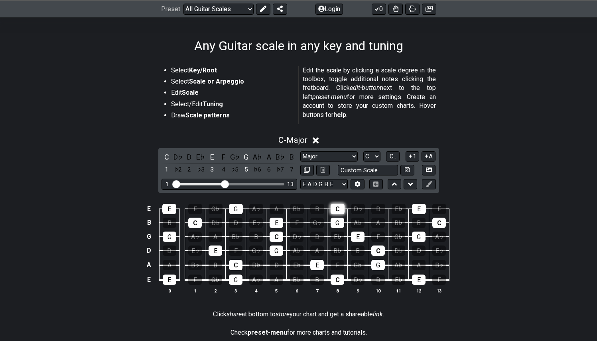
click at [338, 207] on div "C" at bounding box center [337, 209] width 14 height 10
click at [336, 209] on div "C" at bounding box center [337, 209] width 14 height 10
click at [385, 169] on input "text" at bounding box center [368, 170] width 61 height 11
type input "Custom Scale"
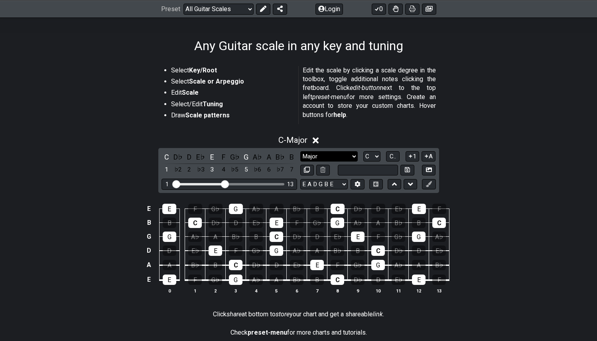
click at [349, 155] on select "Minor Pentatonic Root Minor Pentatonic Major Pentatonic Minor Blues Major Blues…" at bounding box center [328, 156] width 57 height 11
click at [300, 151] on select "Minor Pentatonic Root Minor Pentatonic Major Pentatonic Minor Blues Major Blues…" at bounding box center [328, 156] width 57 height 11
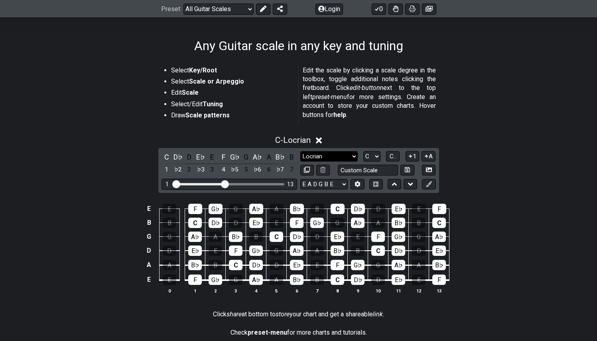
click at [348, 156] on select "Minor Pentatonic Root Minor Pentatonic Major Pentatonic Minor Blues Major Blues…" at bounding box center [328, 156] width 57 height 11
click at [300, 151] on select "Minor Pentatonic Root Minor Pentatonic Major Pentatonic Minor Blues Major Blues…" at bounding box center [328, 156] width 57 height 11
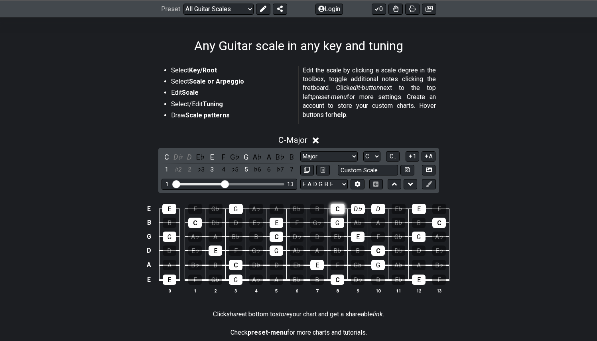
click at [340, 212] on div "C" at bounding box center [337, 209] width 14 height 10
click at [340, 211] on div "C" at bounding box center [337, 209] width 14 height 10
click at [337, 207] on div "C" at bounding box center [337, 209] width 14 height 10
click at [349, 157] on select "Minor Pentatonic Root Minor Pentatonic Major Pentatonic Minor Blues Major Blues…" at bounding box center [328, 156] width 57 height 11
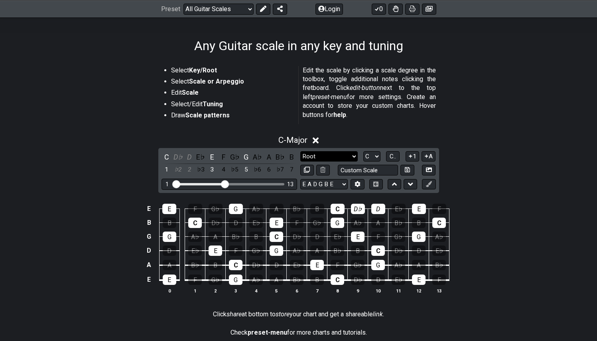
click at [300, 151] on select "Minor Pentatonic Root Minor Pentatonic Major Pentatonic Minor Blues Major Blues…" at bounding box center [328, 156] width 57 height 11
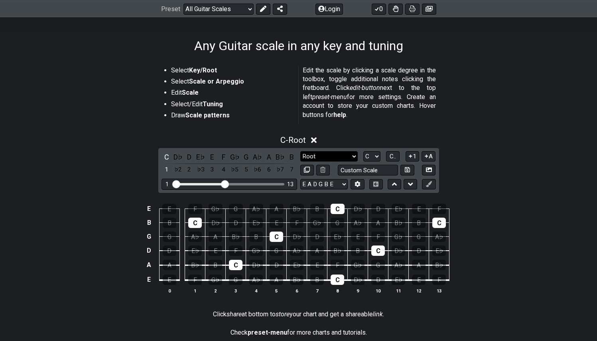
click at [345, 155] on select "Minor Pentatonic Root Minor Pentatonic Major Pentatonic Minor Blues Major Blues…" at bounding box center [328, 156] width 57 height 11
click at [300, 151] on select "Minor Pentatonic Root Minor Pentatonic Major Pentatonic Minor Blues Major Blues…" at bounding box center [328, 156] width 57 height 11
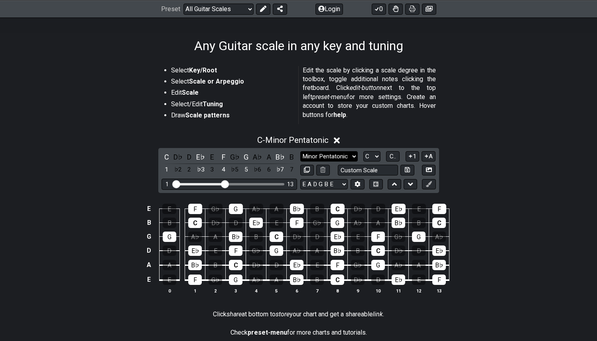
click at [333, 155] on select "Minor Pentatonic Root Minor Pentatonic Major Pentatonic Minor Blues Major Blues…" at bounding box center [328, 156] width 57 height 11
click at [300, 151] on select "Minor Pentatonic Root Minor Pentatonic Major Pentatonic Minor Blues Major Blues…" at bounding box center [328, 156] width 57 height 11
click at [347, 159] on select "Minor Pentatonic Root Minor Pentatonic Major Pentatonic Minor Blues Major Blues…" at bounding box center [328, 156] width 57 height 11
click at [300, 151] on select "Minor Pentatonic Root Minor Pentatonic Major Pentatonic Minor Blues Major Blues…" at bounding box center [328, 156] width 57 height 11
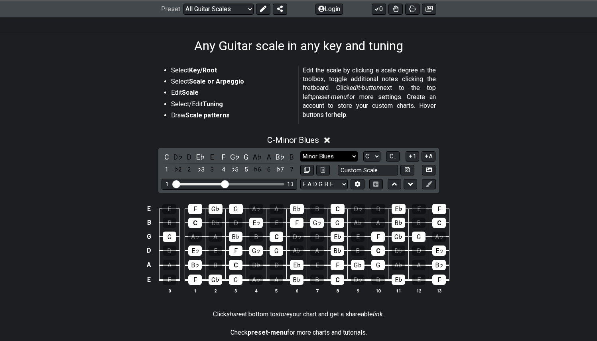
click at [350, 156] on select "Minor Pentatonic Root Minor Pentatonic Major Pentatonic Minor Blues Major Blues…" at bounding box center [328, 156] width 57 height 11
click at [300, 151] on select "Minor Pentatonic Root Minor Pentatonic Major Pentatonic Minor Blues Major Blues…" at bounding box center [328, 156] width 57 height 11
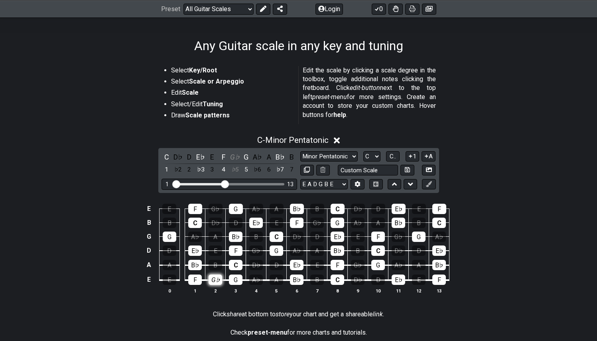
click at [213, 281] on div "G♭" at bounding box center [215, 280] width 14 height 10
click at [256, 249] on div "G♭" at bounding box center [256, 251] width 14 height 10
click at [215, 206] on div "G♭" at bounding box center [215, 209] width 14 height 10
click at [257, 249] on div "G♭" at bounding box center [256, 251] width 14 height 10
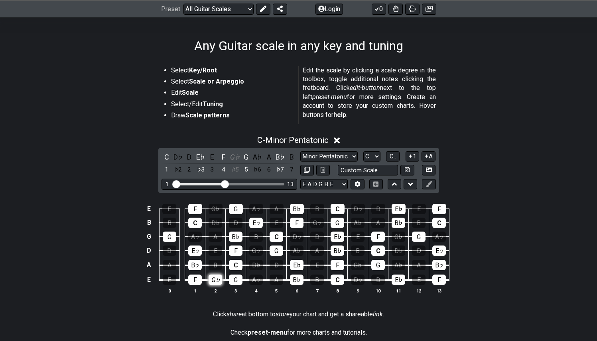
click at [214, 282] on div "G♭" at bounding box center [215, 280] width 14 height 10
click at [341, 155] on select "Minor Pentatonic Root Minor Pentatonic Major Pentatonic Minor Blues Major Blues…" at bounding box center [328, 156] width 57 height 11
click at [300, 151] on select "Minor Pentatonic Root Minor Pentatonic Major Pentatonic Minor Blues Major Blues…" at bounding box center [328, 156] width 57 height 11
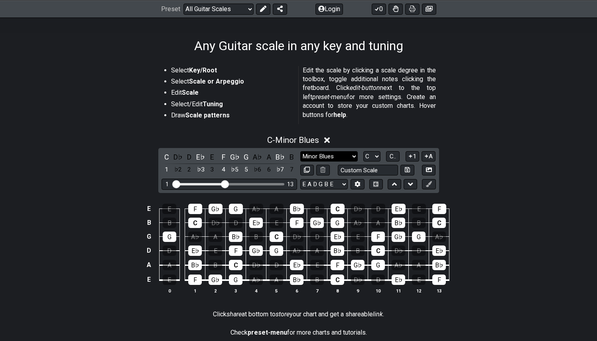
click at [349, 157] on select "Minor Pentatonic Root Minor Pentatonic Major Pentatonic Minor Blues Major Blues…" at bounding box center [328, 156] width 57 height 11
click at [300, 151] on select "Minor Pentatonic Root Minor Pentatonic Major Pentatonic Minor Blues Major Blues…" at bounding box center [328, 156] width 57 height 11
click at [348, 153] on select "Minor Pentatonic Root Minor Pentatonic Major Pentatonic Minor Blues Major Blues…" at bounding box center [328, 156] width 57 height 11
click at [300, 151] on select "Minor Pentatonic Root Minor Pentatonic Major Pentatonic Minor Blues Major Blues…" at bounding box center [328, 156] width 57 height 11
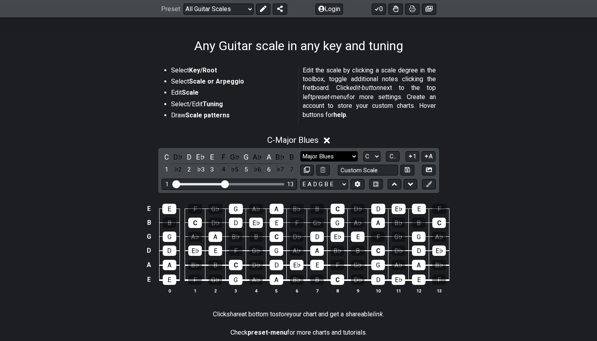
click at [350, 158] on select "Minor Pentatonic Root Minor Pentatonic Major Pentatonic Minor Blues Major Blues…" at bounding box center [328, 156] width 57 height 11
click at [300, 151] on select "Minor Pentatonic Root Minor Pentatonic Major Pentatonic Minor Blues Major Blues…" at bounding box center [328, 156] width 57 height 11
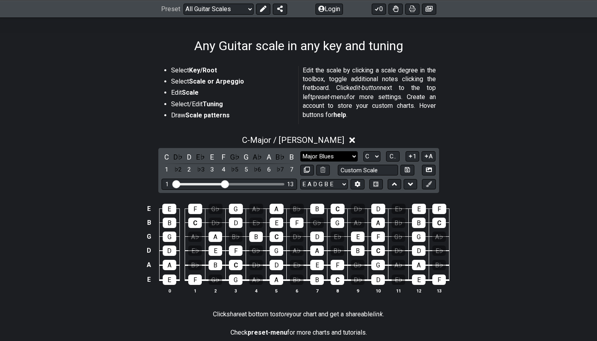
click at [347, 157] on select "Minor Pentatonic Root Minor Pentatonic Major Pentatonic Minor Blues Major Blues…" at bounding box center [328, 156] width 57 height 11
click at [300, 151] on select "Minor Pentatonic Root Minor Pentatonic Major Pentatonic Minor Blues Major Blues…" at bounding box center [328, 156] width 57 height 11
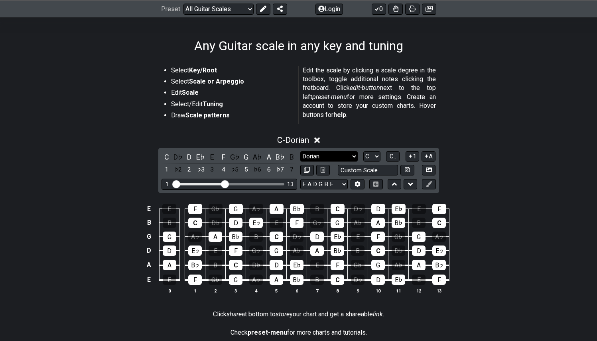
click at [337, 155] on select "Minor Pentatonic Root Minor Pentatonic Major Pentatonic Minor Blues Major Blues…" at bounding box center [328, 156] width 57 height 11
click at [300, 151] on select "Minor Pentatonic Root Minor Pentatonic Major Pentatonic Minor Blues Major Blues…" at bounding box center [328, 156] width 57 height 11
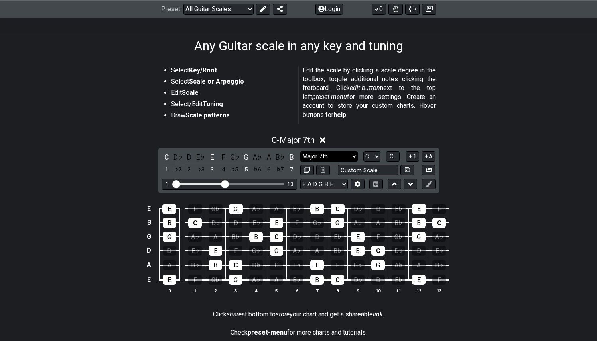
click at [340, 151] on select "Minor Pentatonic Root Minor Pentatonic Major Pentatonic Minor Blues Major Blues…" at bounding box center [328, 156] width 57 height 11
click at [300, 151] on select "Minor Pentatonic Root Minor Pentatonic Major Pentatonic Minor Blues Major Blues…" at bounding box center [328, 156] width 57 height 11
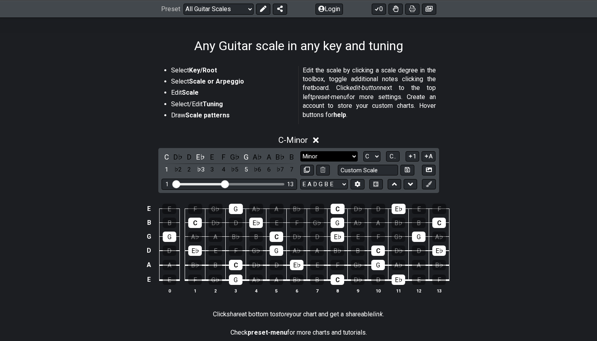
click at [345, 157] on select "Minor Pentatonic Root Minor Pentatonic Major Pentatonic Minor Blues Major Blues…" at bounding box center [328, 156] width 57 height 11
click at [300, 151] on select "Minor Pentatonic Root Minor Pentatonic Major Pentatonic Minor Blues Major Blues…" at bounding box center [328, 156] width 57 height 11
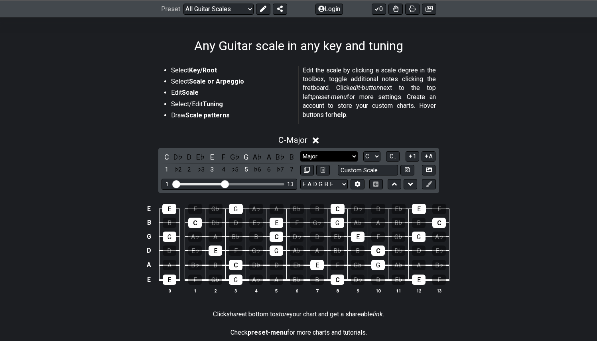
click at [333, 157] on select "Minor Pentatonic Root Minor Pentatonic Major Pentatonic Minor Blues Major Blues…" at bounding box center [328, 156] width 57 height 11
click at [345, 154] on select "Minor Pentatonic Root Minor Pentatonic Major Pentatonic Minor Blues Major Blues…" at bounding box center [328, 156] width 57 height 11
click at [344, 151] on select "Minor Pentatonic Root Minor Pentatonic Major Pentatonic Minor Blues Major Blues…" at bounding box center [328, 156] width 57 height 11
click at [300, 151] on select "Minor Pentatonic Root Minor Pentatonic Major Pentatonic Minor Blues Major Blues…" at bounding box center [328, 156] width 57 height 11
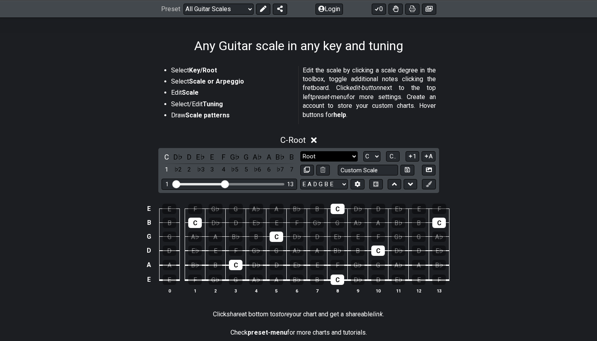
click at [354, 155] on select "Minor Pentatonic Root Minor Pentatonic Major Pentatonic Minor Blues Major Blues…" at bounding box center [328, 156] width 57 height 11
select select "Major"
click at [300, 151] on select "Minor Pentatonic Root Minor Pentatonic Major Pentatonic Minor Blues Major Blues…" at bounding box center [328, 156] width 57 height 11
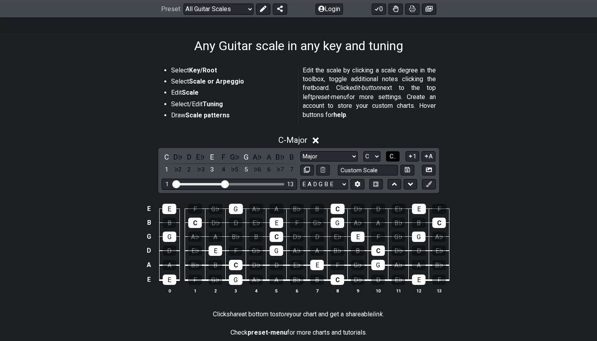
click at [396, 156] on span "C.." at bounding box center [392, 156] width 6 height 7
click at [372, 154] on select "A♭ A A♯ B♭ B C C♯ D♭ D D♯ E♭ E F F♯ G♭ G G♯" at bounding box center [371, 156] width 17 height 11
click at [363, 151] on select "A♭ A A♯ B♭ B C C♯ D♭ D D♯ E♭ E F F♯ G♭ G G♯" at bounding box center [371, 156] width 17 height 11
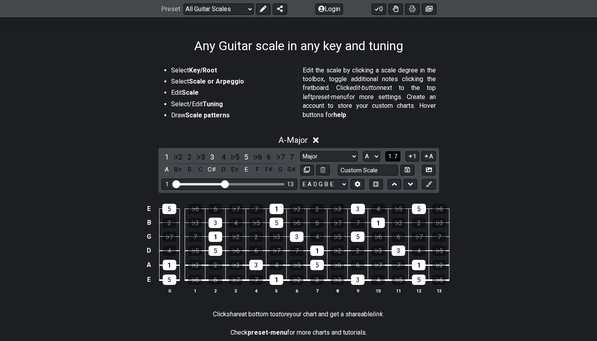
click at [394, 155] on span "1..7" at bounding box center [393, 156] width 10 height 7
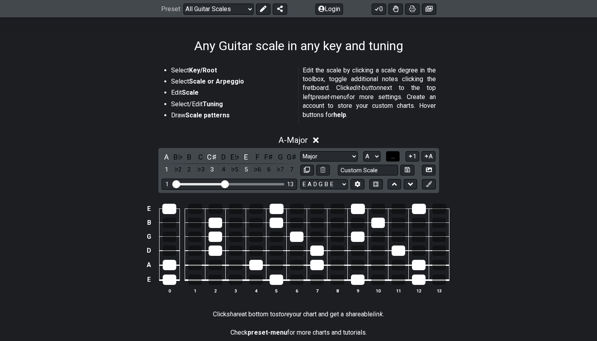
click at [393, 158] on span "..." at bounding box center [393, 156] width 4 height 7
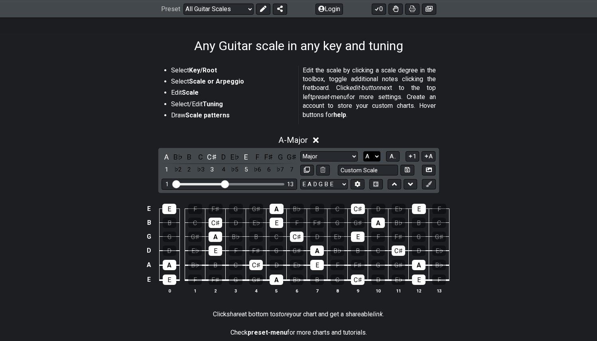
click at [377, 157] on select "A♭ A A♯ B♭ B C C♯ D♭ D D♯ E♭ E F F♯ G♭ G G♯" at bounding box center [371, 156] width 17 height 11
click at [363, 151] on select "A♭ A A♯ B♭ B C C♯ D♭ D D♯ E♭ E F F♯ G♭ G G♯" at bounding box center [371, 156] width 17 height 11
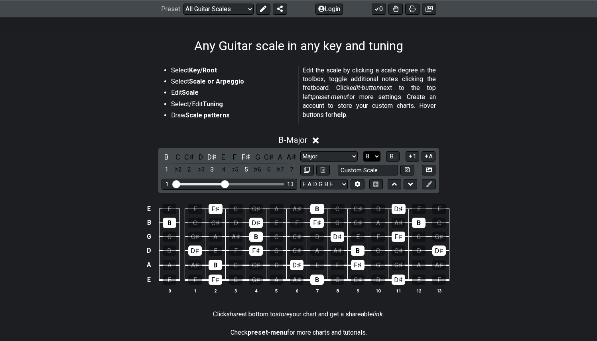
click at [373, 154] on select "A♭ A A♯ B♭ B C C♯ D♭ D D♯ E♭ E F F♯ G♭ G G♯" at bounding box center [371, 156] width 17 height 11
click at [363, 151] on select "A♭ A A♯ B♭ B C C♯ D♭ D D♯ E♭ E F F♯ G♭ G G♯" at bounding box center [371, 156] width 17 height 11
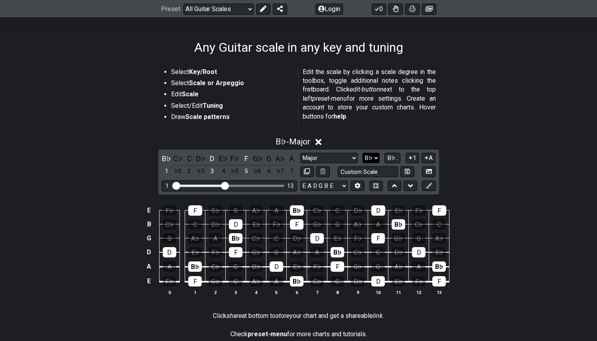
scroll to position [111, 0]
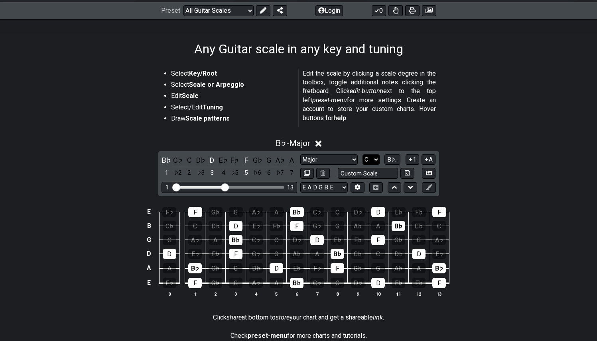
click at [363, 155] on select "A♭ A A♯ B♭ B C C♯ D♭ D D♯ E♭ E F F♯ G♭ G G♯" at bounding box center [370, 160] width 17 height 11
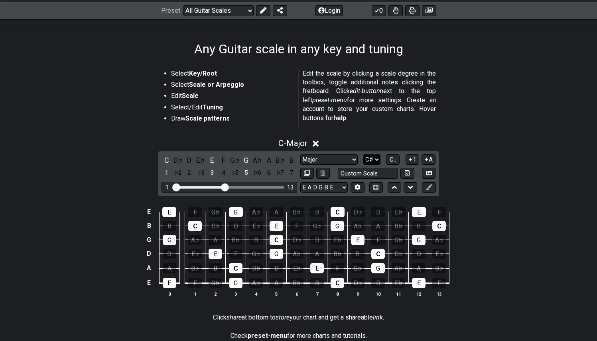
click at [363, 155] on select "A♭ A A♯ B♭ B C C♯ D♭ D D♯ E♭ E F F♯ G♭ G G♯" at bounding box center [371, 160] width 17 height 11
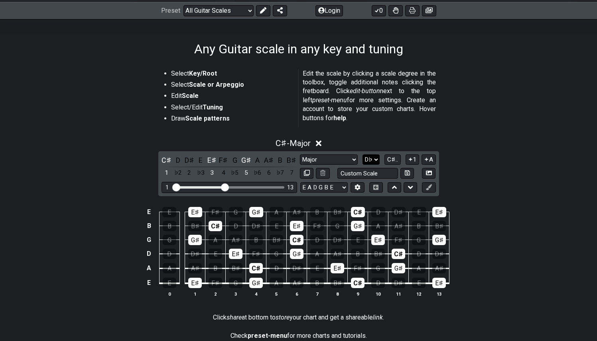
click at [362, 155] on select "A♭ A A♯ B♭ B C C♯ D♭ D D♯ E♭ E F F♯ G♭ G G♯" at bounding box center [370, 160] width 17 height 11
click at [363, 155] on select "A♭ A A♯ B♭ B C C♯ D♭ D D♯ E♭ E F F♯ G♭ G G♯" at bounding box center [370, 160] width 17 height 11
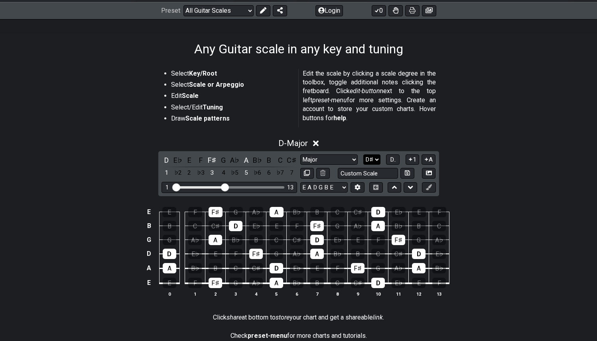
click at [363, 155] on select "A♭ A A♯ B♭ B C C♯ D♭ D D♯ E♭ E F F♯ G♭ G G♯" at bounding box center [371, 160] width 17 height 11
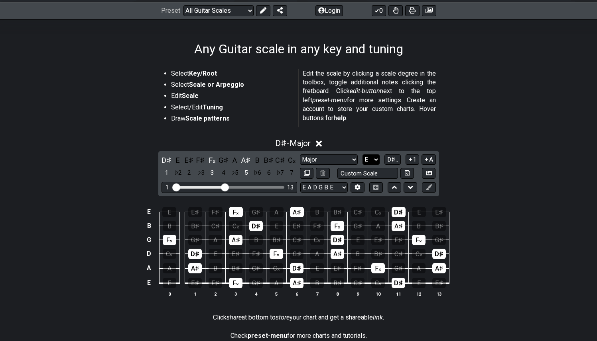
click at [363, 155] on select "A♭ A A♯ B♭ B C C♯ D♭ D D♯ E♭ E F F♯ G♭ G G♯" at bounding box center [370, 160] width 17 height 11
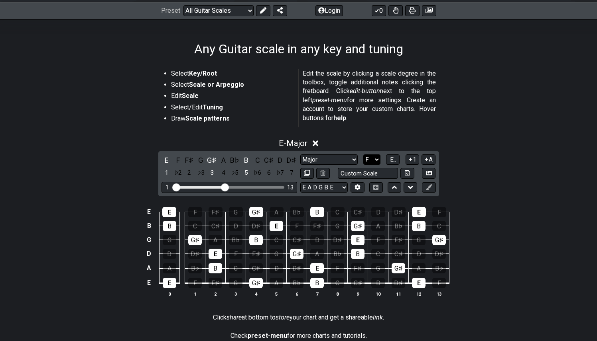
click at [363, 155] on select "A♭ A A♯ B♭ B C C♯ D♭ D D♯ E♭ E F F♯ G♭ G G♯" at bounding box center [371, 160] width 17 height 11
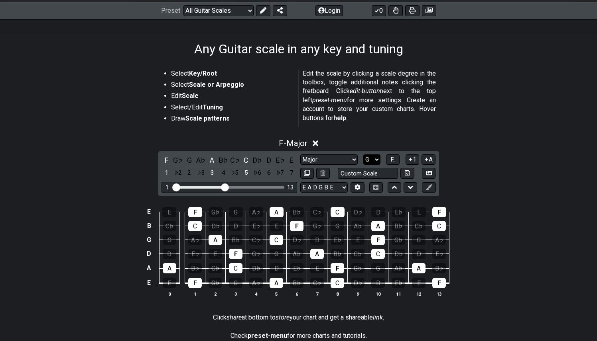
click at [363, 155] on select "A♭ A A♯ B♭ B C C♯ D♭ D D♯ E♭ E F F♯ G♭ G G♯" at bounding box center [371, 160] width 17 height 11
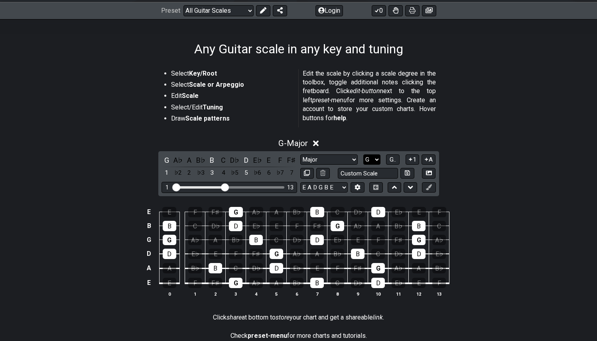
click at [369, 157] on select "A♭ A A♯ B♭ B C C♯ D♭ D D♯ E♭ E F F♯ G♭ G G♯" at bounding box center [371, 160] width 17 height 11
click at [363, 155] on select "A♭ A A♯ B♭ B C C♯ D♭ D D♯ E♭ E F F♯ G♭ G G♯" at bounding box center [371, 160] width 17 height 11
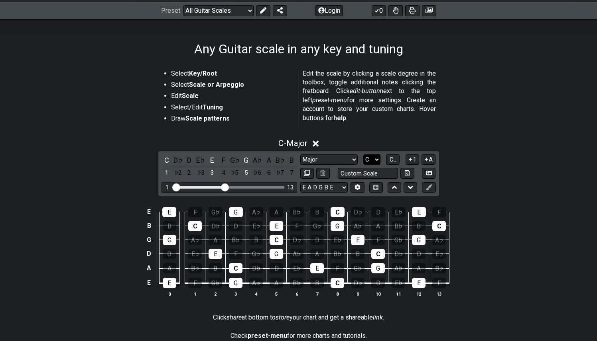
click at [372, 162] on select "A♭ A A♯ B♭ B C C♯ D♭ D D♯ E♭ E F F♯ G♭ G G♯" at bounding box center [371, 160] width 17 height 11
select select "E"
click at [363, 155] on select "A♭ A A♯ B♭ B C C♯ D♭ D D♯ E♭ E F F♯ G♭ G G♯" at bounding box center [371, 160] width 17 height 11
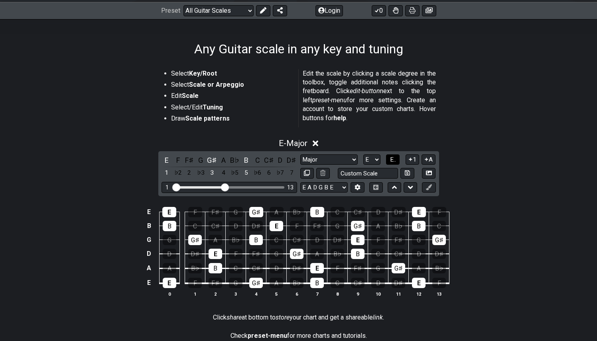
click at [392, 161] on span "E.." at bounding box center [393, 159] width 6 height 7
click at [415, 158] on button "1" at bounding box center [412, 160] width 14 height 11
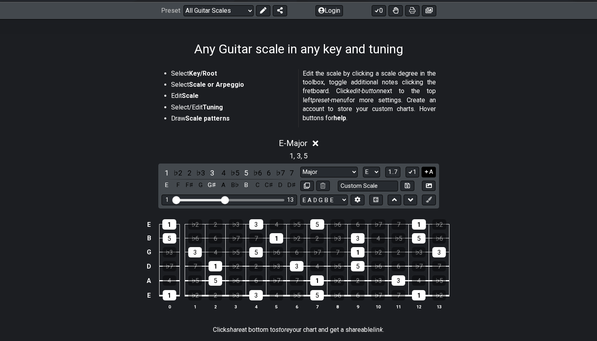
click at [434, 173] on button "A" at bounding box center [428, 172] width 14 height 11
click at [350, 174] on select "Minor Pentatonic Root Minor Pentatonic Major Pentatonic Minor Blues Major Blues…" at bounding box center [328, 172] width 57 height 11
click at [300, 167] on select "Minor Pentatonic Root Minor Pentatonic Major Pentatonic Minor Blues Major Blues…" at bounding box center [328, 172] width 57 height 11
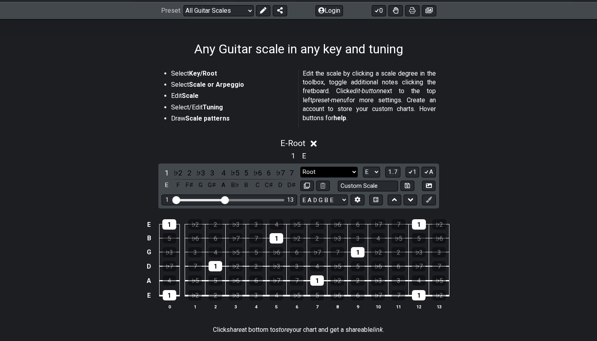
click at [347, 172] on select "Minor Pentatonic Root Minor Pentatonic Major Pentatonic Minor Blues Major Blues…" at bounding box center [328, 172] width 57 height 11
select select "Major Pentatonic"
click at [300, 167] on select "Minor Pentatonic Root Minor Pentatonic Major Pentatonic Minor Blues Major Blues…" at bounding box center [328, 172] width 57 height 11
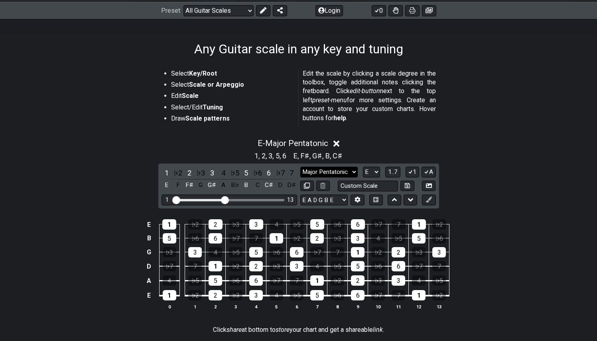
click at [349, 171] on select "Minor Pentatonic Root Minor Pentatonic Major Pentatonic Minor Blues Major Blues…" at bounding box center [328, 172] width 57 height 11
click at [245, 11] on select "Welcome to #fretflip! Scale Template Custom Preset Minor Pentatonic Major Penta…" at bounding box center [218, 10] width 70 height 11
click at [183, 5] on select "Welcome to #fretflip! Scale Template Custom Preset Minor Pentatonic Major Penta…" at bounding box center [218, 10] width 70 height 11
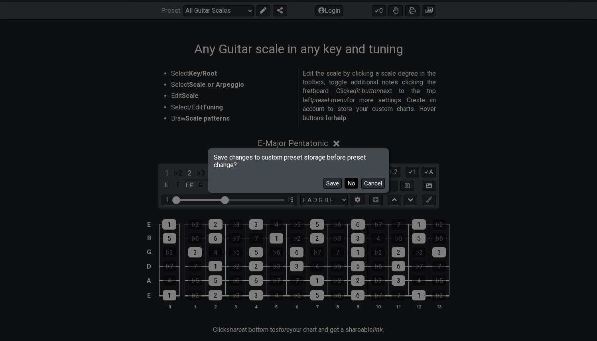
click at [353, 181] on button "No" at bounding box center [351, 183] width 14 height 11
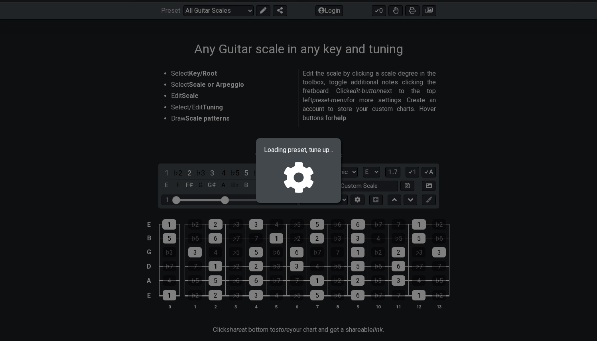
select select "/major-pentatonic"
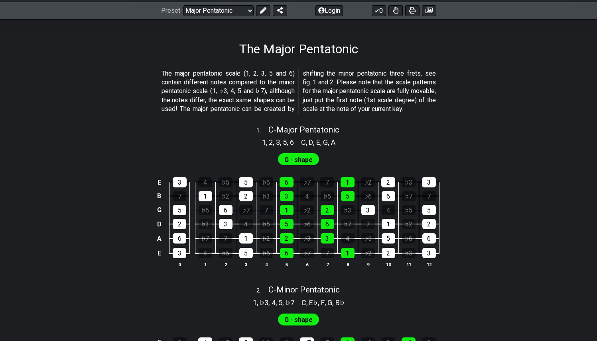
drag, startPoint x: 335, startPoint y: 80, endPoint x: 423, endPoint y: 77, distance: 88.2
click at [412, 75] on p "The major pentatonic scale (1, 2, 3, 5 and 6) contain different notes compared …" at bounding box center [298, 91] width 274 height 45
click at [434, 80] on p "The major pentatonic scale (1, 2, 3, 5 and 6) contain different notes compared …" at bounding box center [298, 91] width 274 height 45
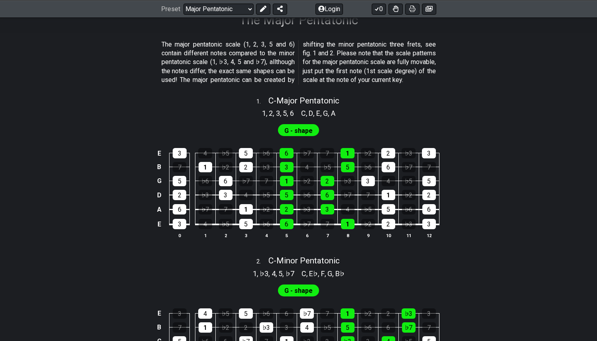
scroll to position [138, 0]
